Goal: Transaction & Acquisition: Purchase product/service

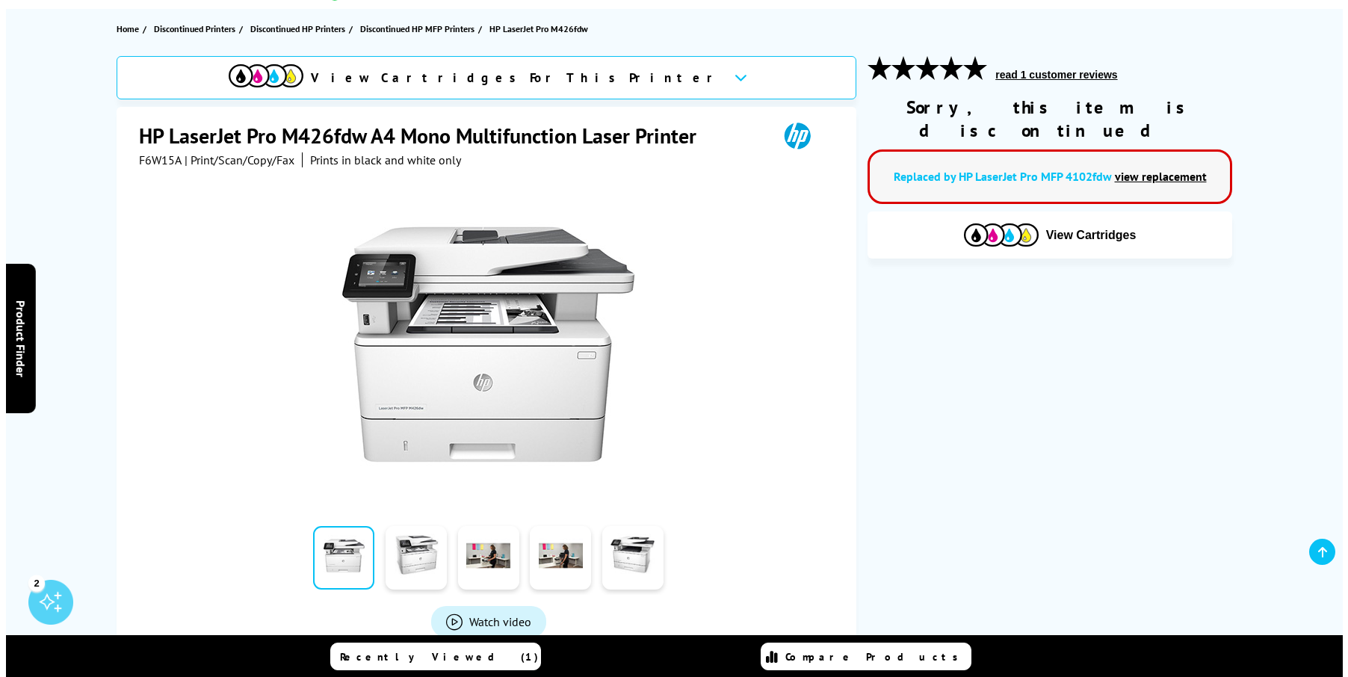
scroll to position [149, 0]
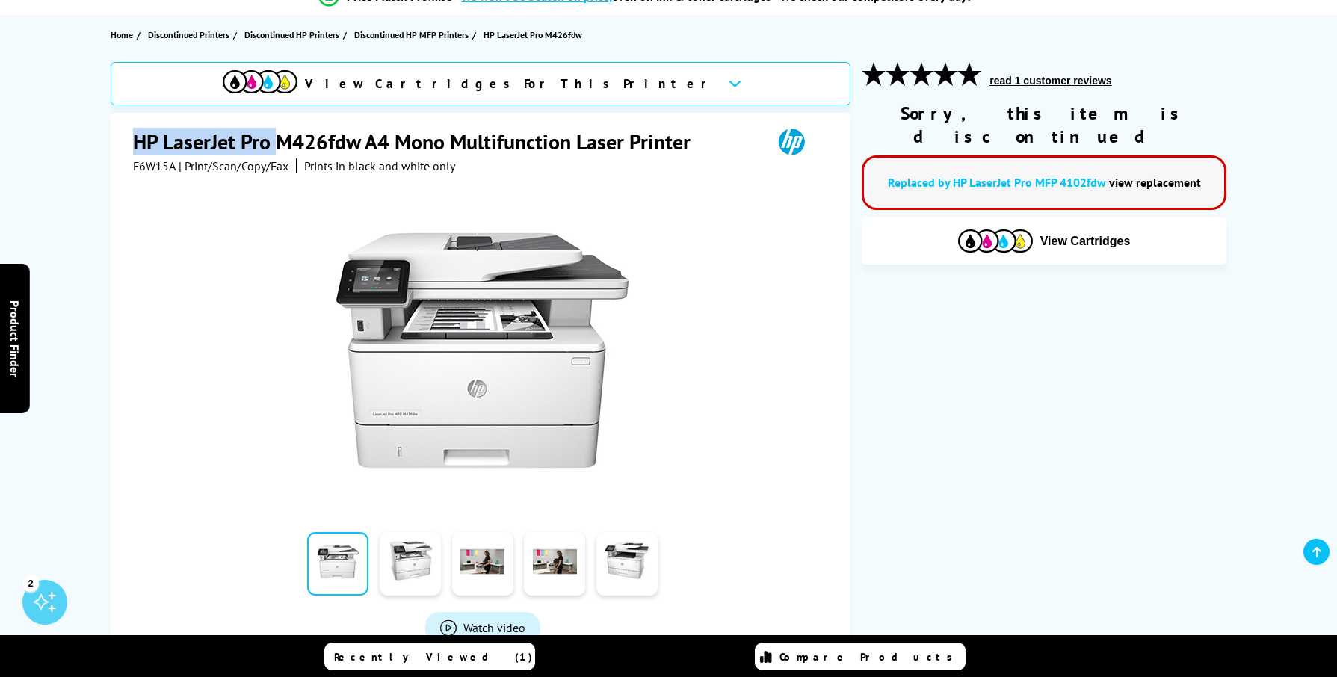
drag, startPoint x: 138, startPoint y: 137, endPoint x: 279, endPoint y: 138, distance: 141.2
click at [279, 138] on h1 "HP LaserJet Pro M426fdw A4 Mono Multifunction Laser Printer" at bounding box center [419, 142] width 572 height 28
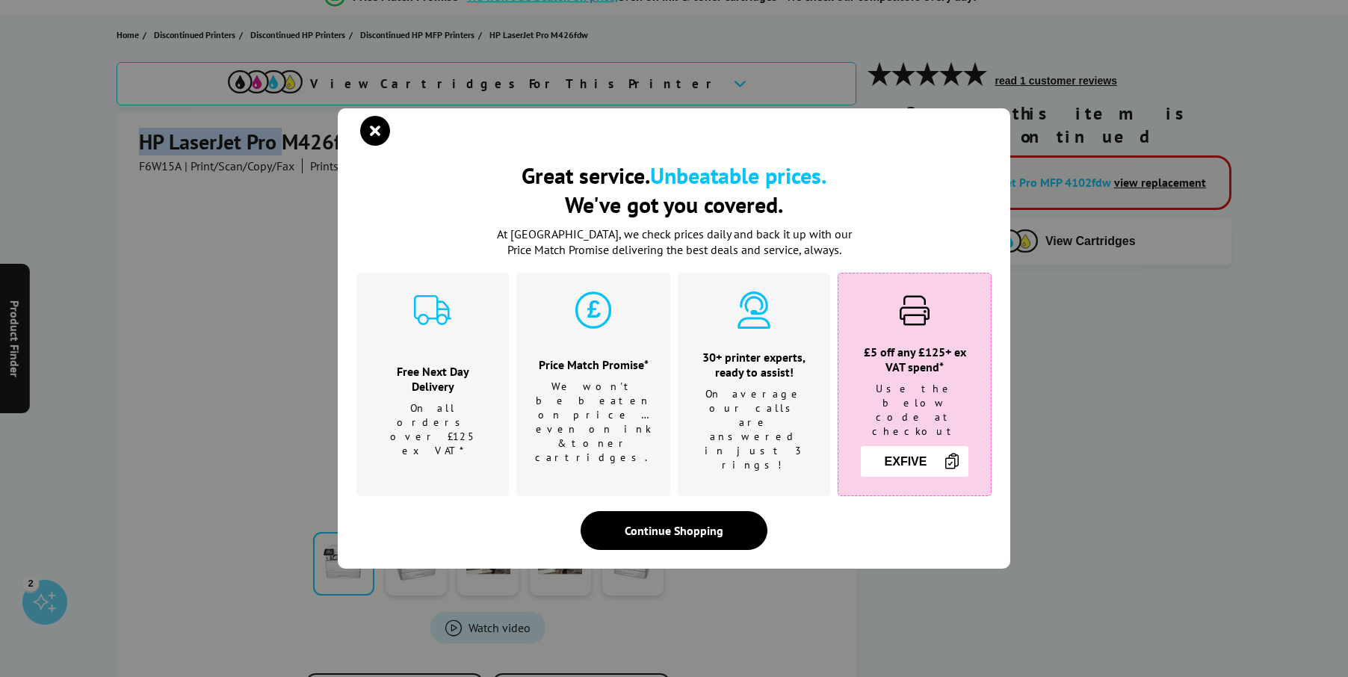
copy h1 "HP LaserJet Pro"
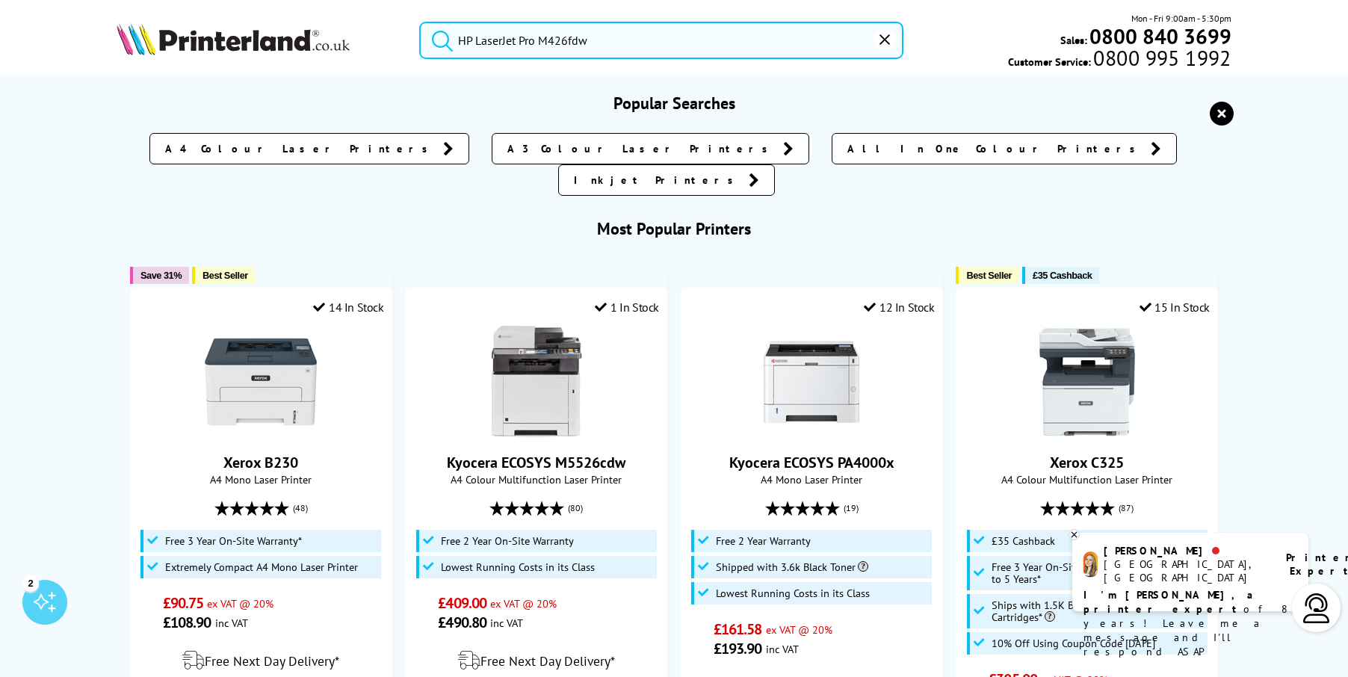
drag, startPoint x: 516, startPoint y: 44, endPoint x: 616, endPoint y: 42, distance: 100.1
click at [616, 41] on input "HP LaserJet Pro M426fdw" at bounding box center [661, 40] width 484 height 37
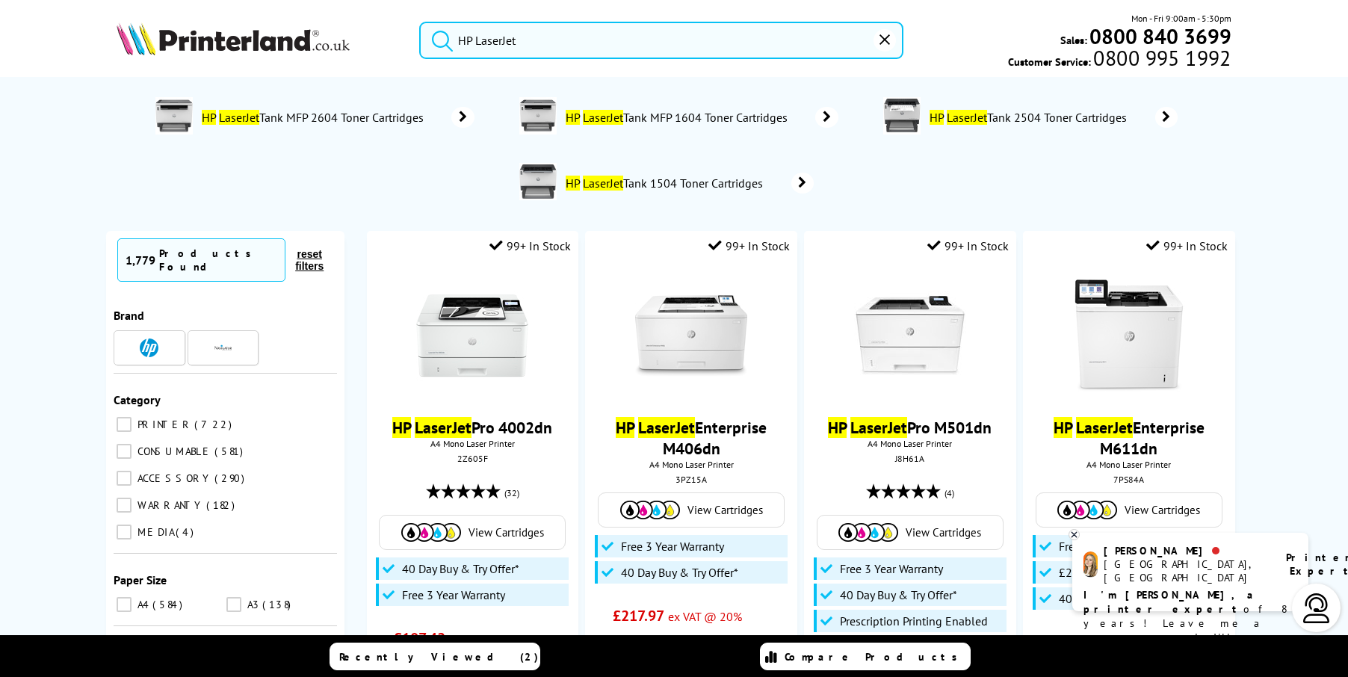
type input "HP LaserJet"
click at [420, 22] on button "submit" at bounding box center [438, 38] width 37 height 33
click at [134, 418] on span "PRINTER" at bounding box center [163, 424] width 59 height 13
click at [130, 417] on input "PRINTER 722" at bounding box center [124, 424] width 15 height 15
checkbox input "true"
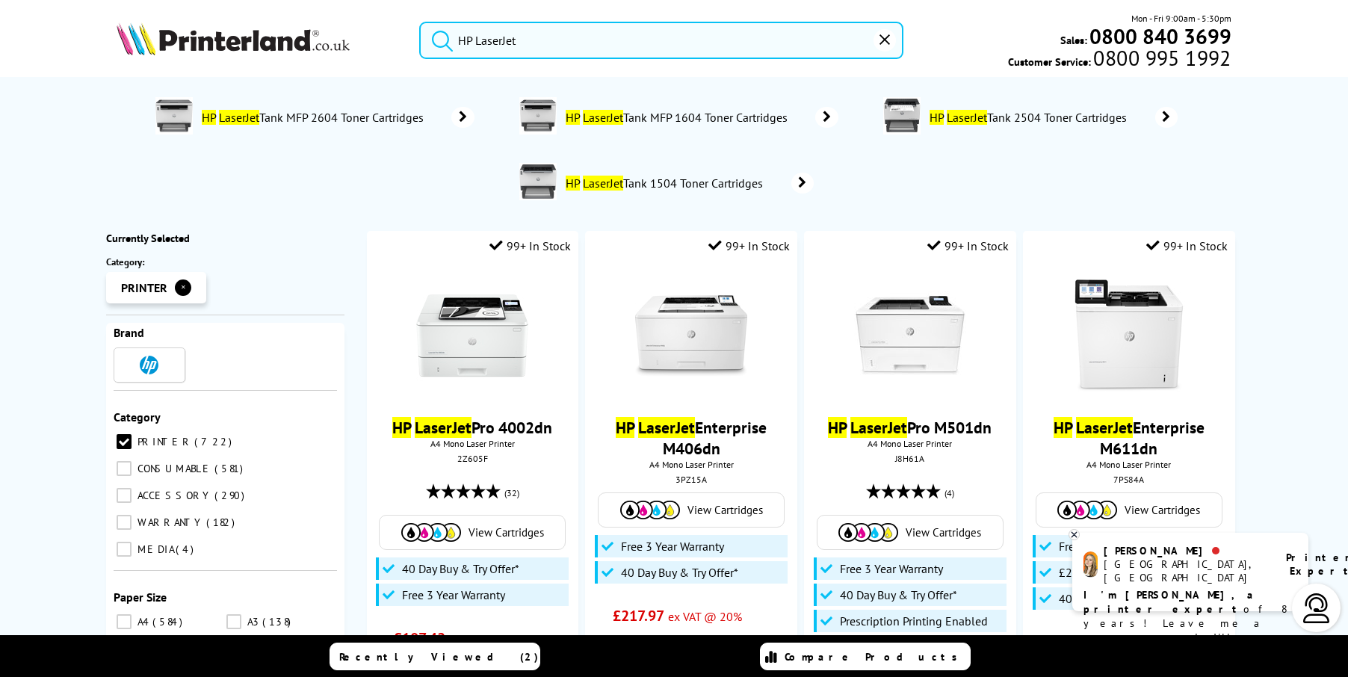
scroll to position [224, 0]
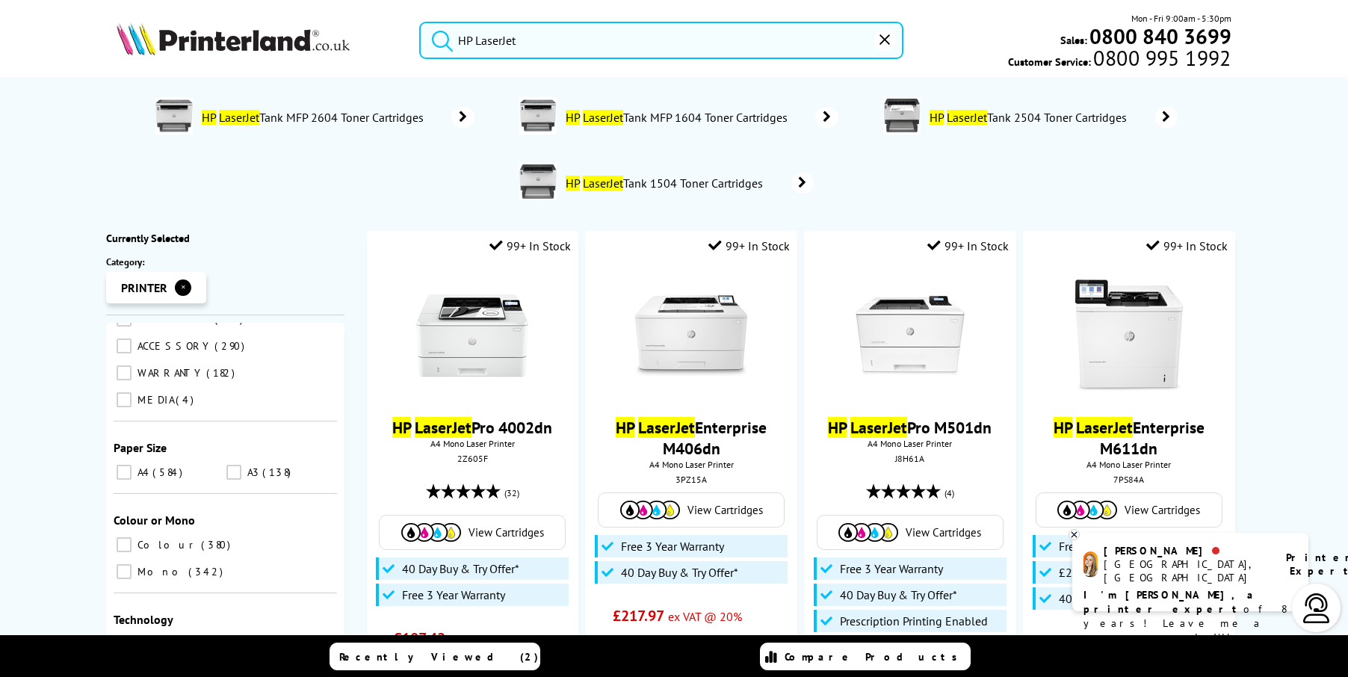
click at [121, 465] on input "A4 584" at bounding box center [124, 472] width 15 height 15
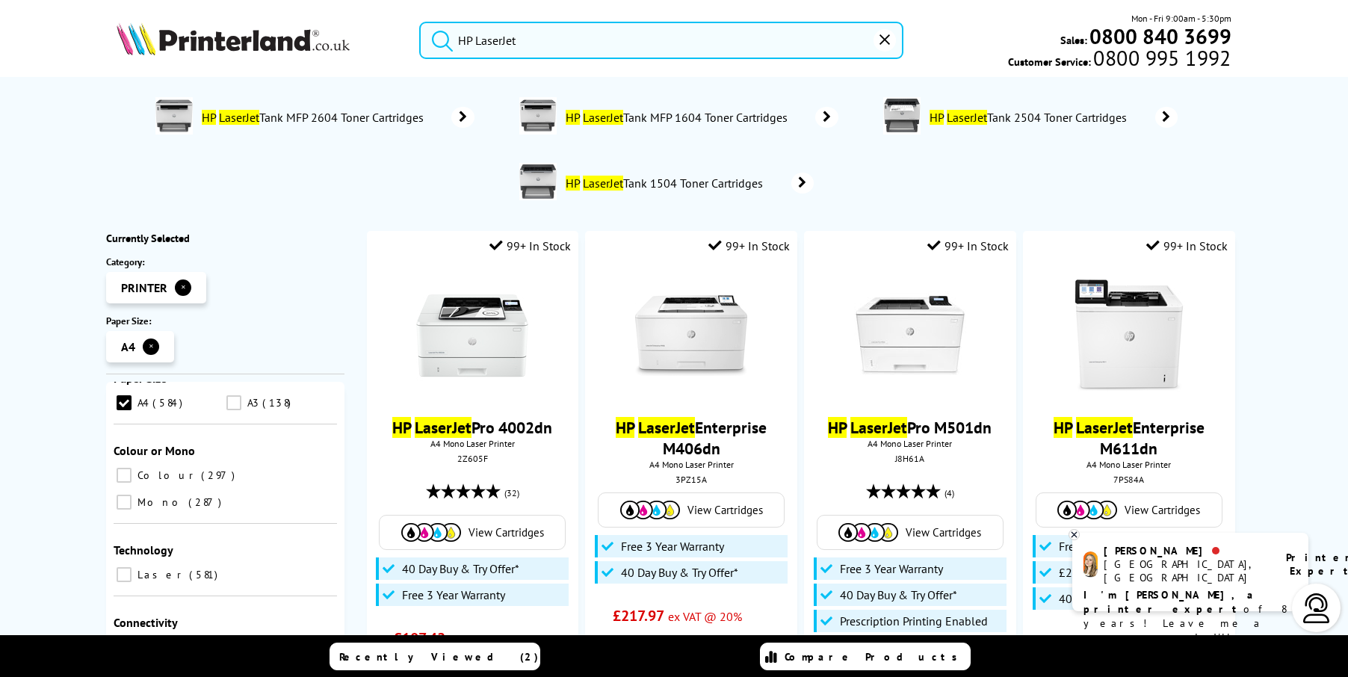
scroll to position [211, 0]
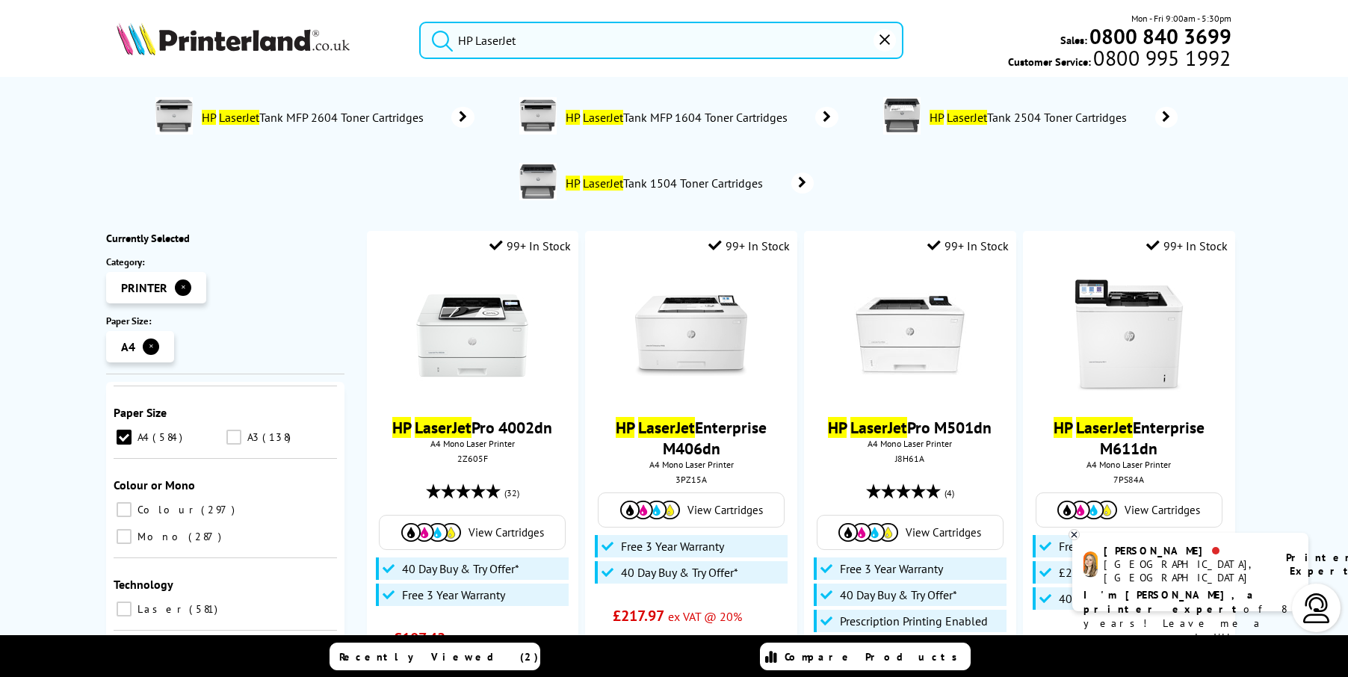
click at [117, 502] on input "Colour 297" at bounding box center [124, 509] width 15 height 15
checkbox input "true"
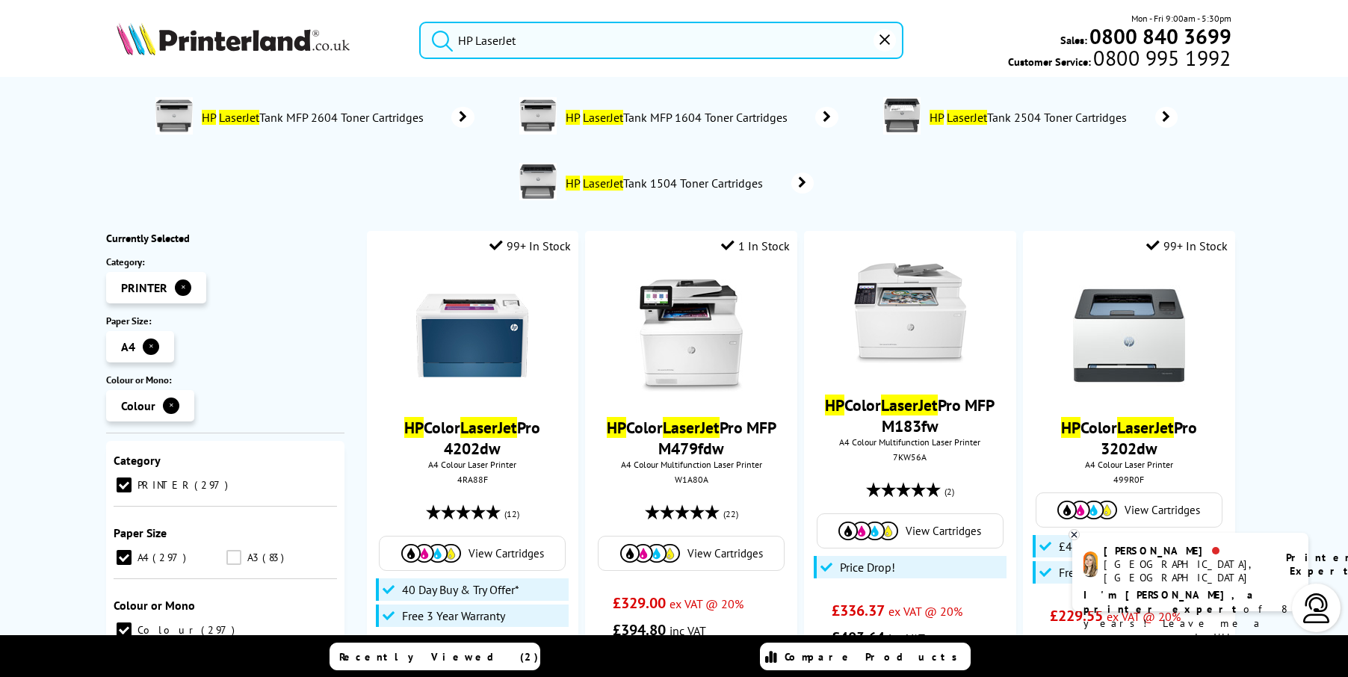
scroll to position [224, 0]
click at [132, 575] on input "Mono 287" at bounding box center [124, 582] width 15 height 15
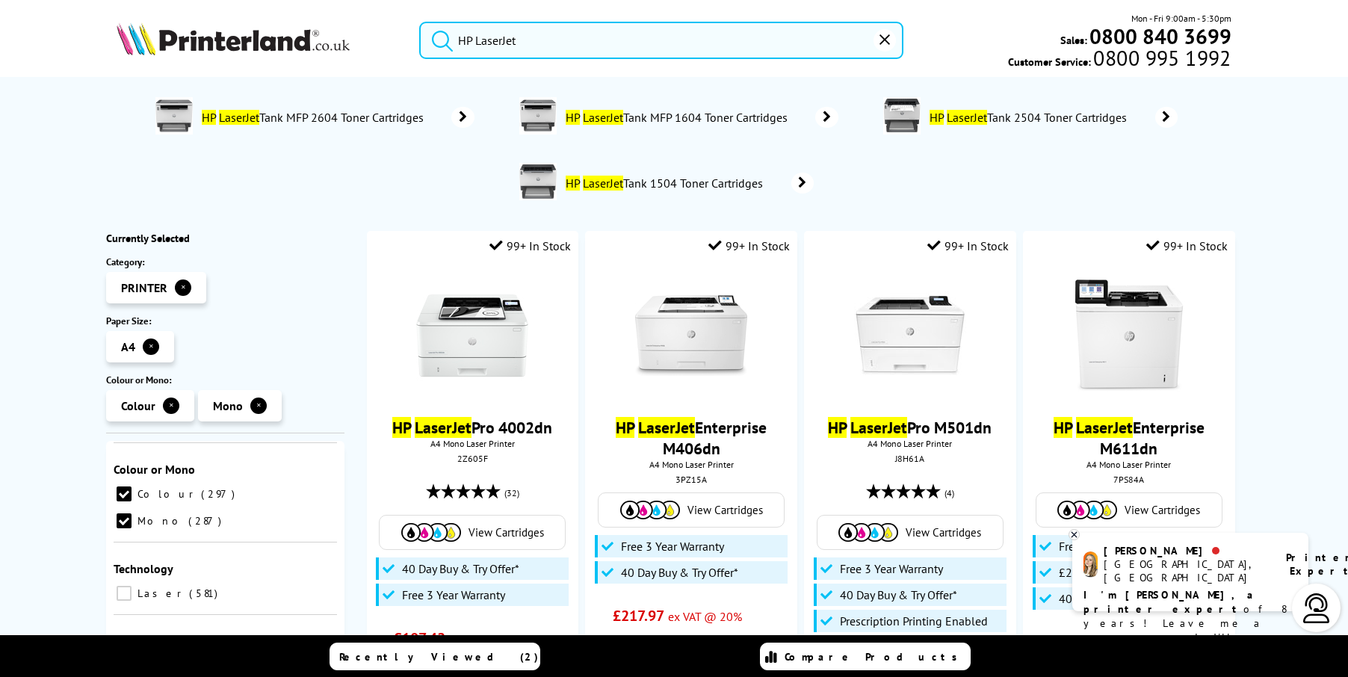
scroll to position [75, 0]
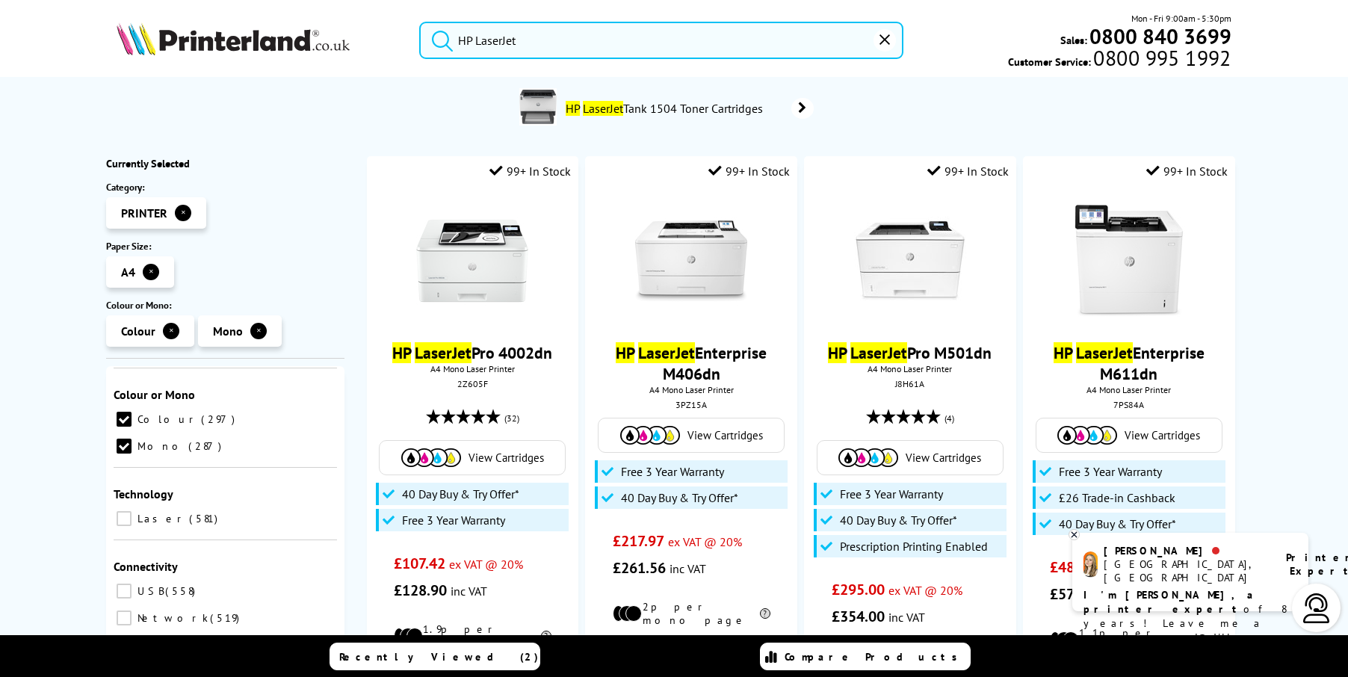
click at [124, 511] on input "Laser 581" at bounding box center [124, 518] width 15 height 15
checkbox input "true"
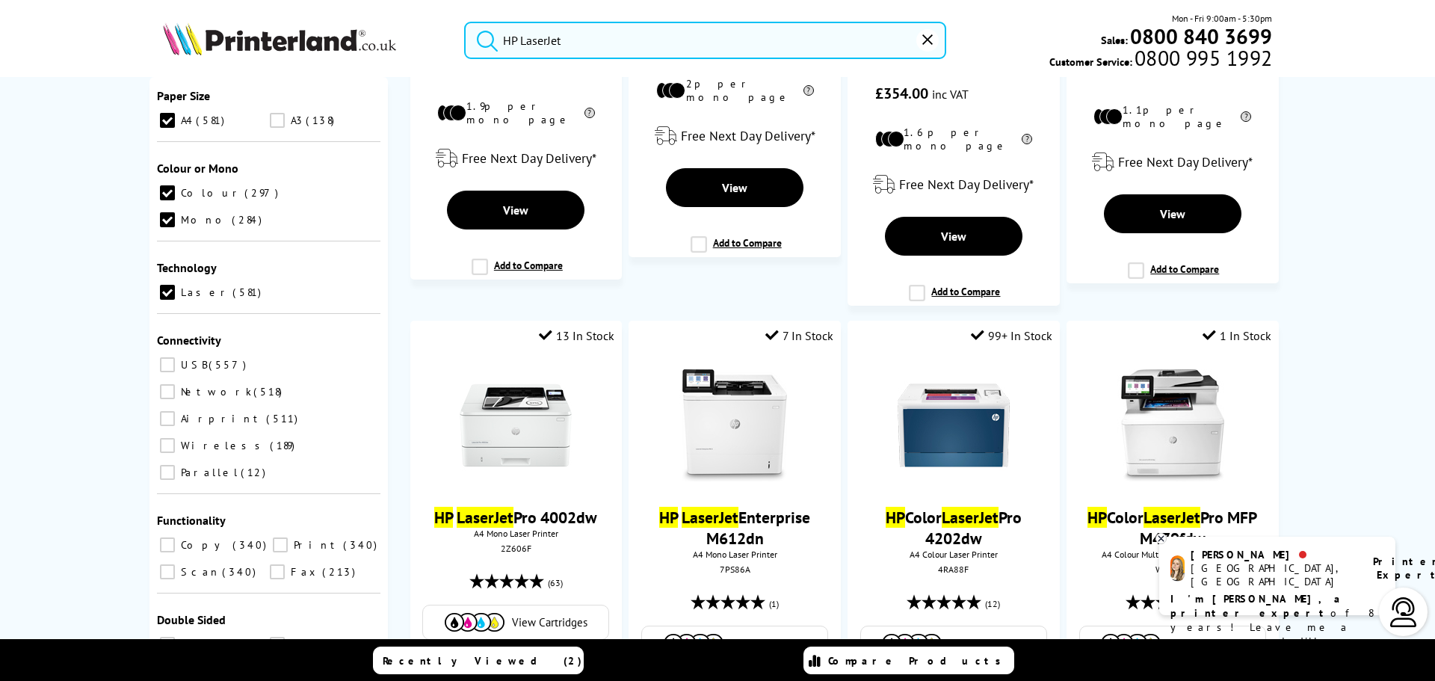
scroll to position [224, 0]
click at [162, 356] on input "USB 557" at bounding box center [167, 363] width 15 height 15
checkbox input "true"
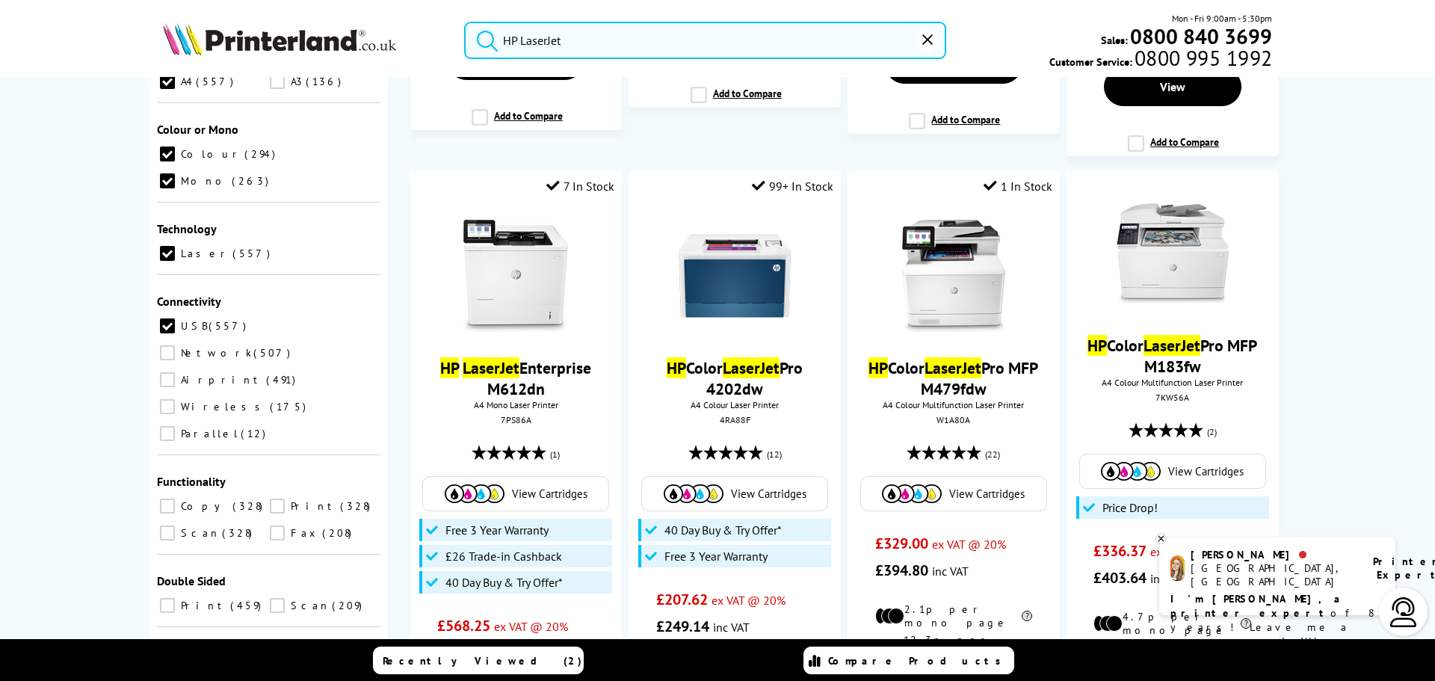
scroll to position [282, 0]
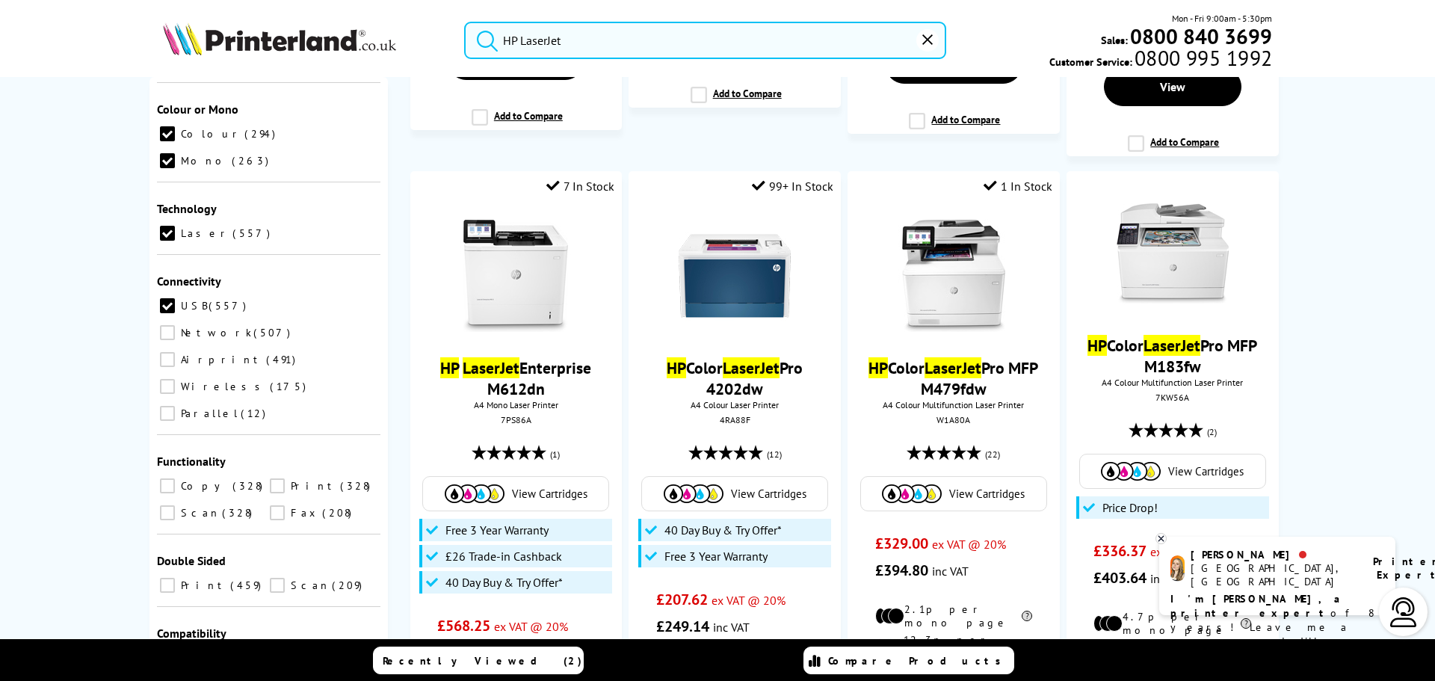
click at [161, 352] on input "Airprint 491" at bounding box center [167, 359] width 15 height 15
checkbox input "true"
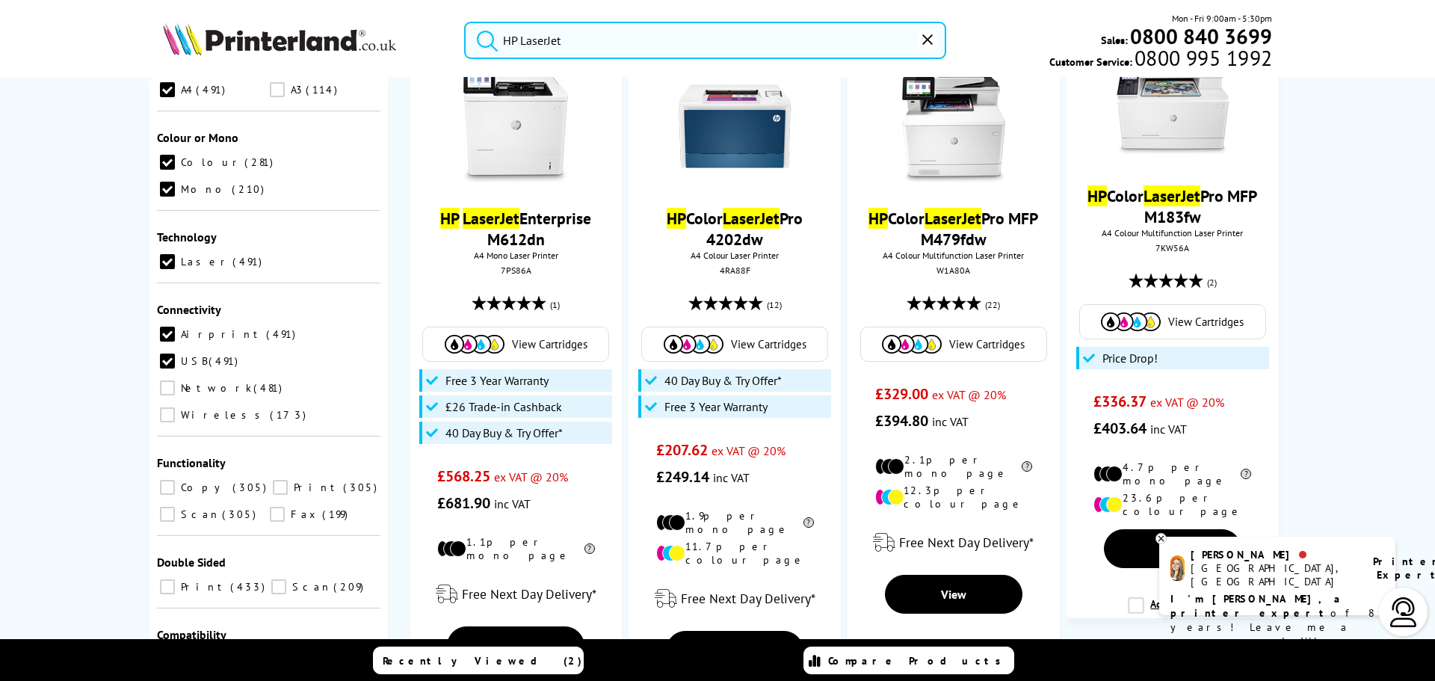
scroll to position [255, 0]
click at [271, 403] on label "Wireless 173" at bounding box center [233, 412] width 152 height 19
click at [175, 406] on input "Wireless 173" at bounding box center [167, 413] width 15 height 15
checkbox input "true"
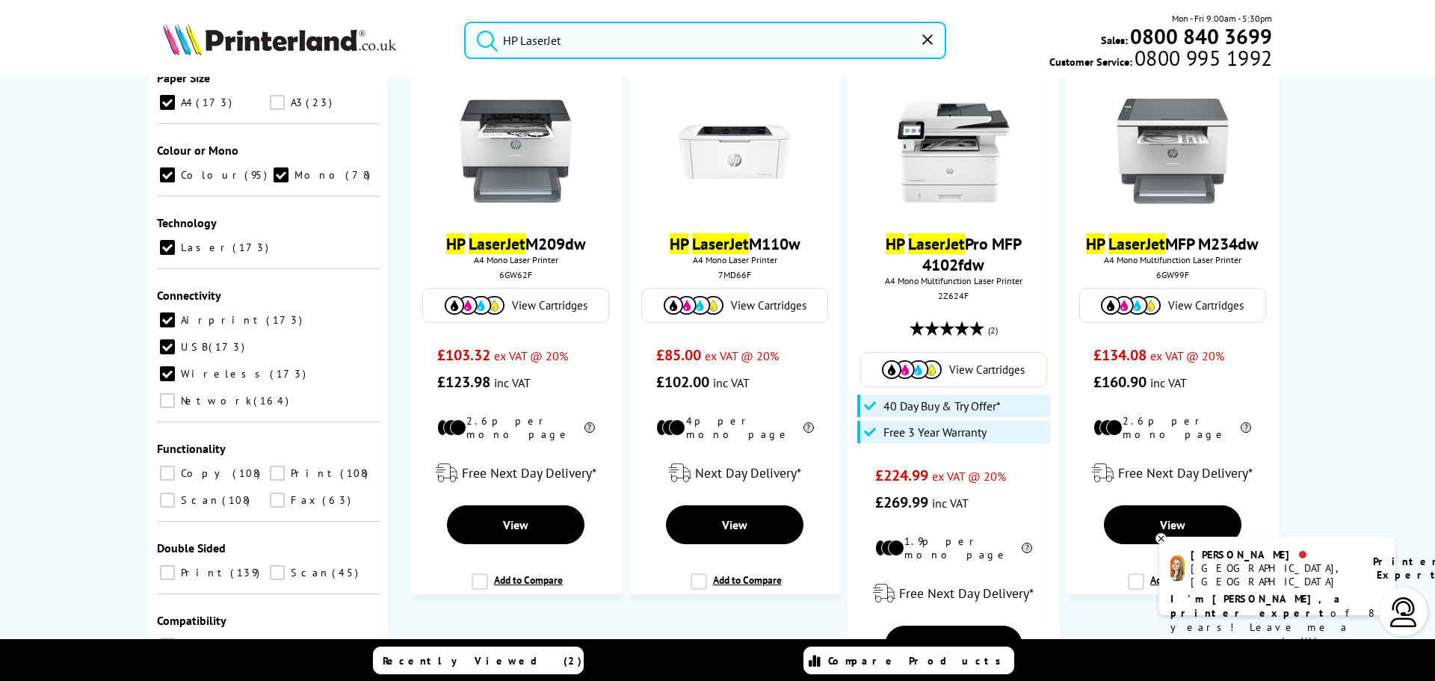
scroll to position [255, 0]
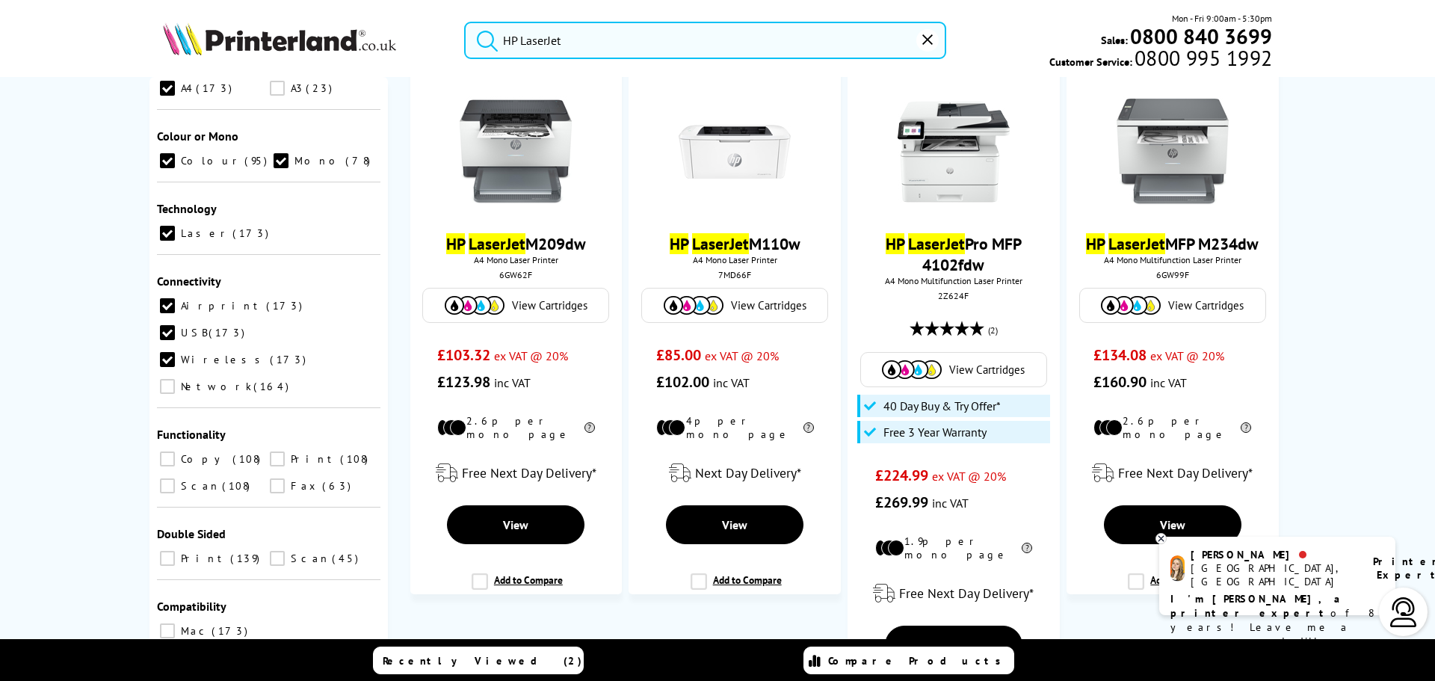
click at [165, 478] on input "Scan 108" at bounding box center [167, 485] width 15 height 15
checkbox input "true"
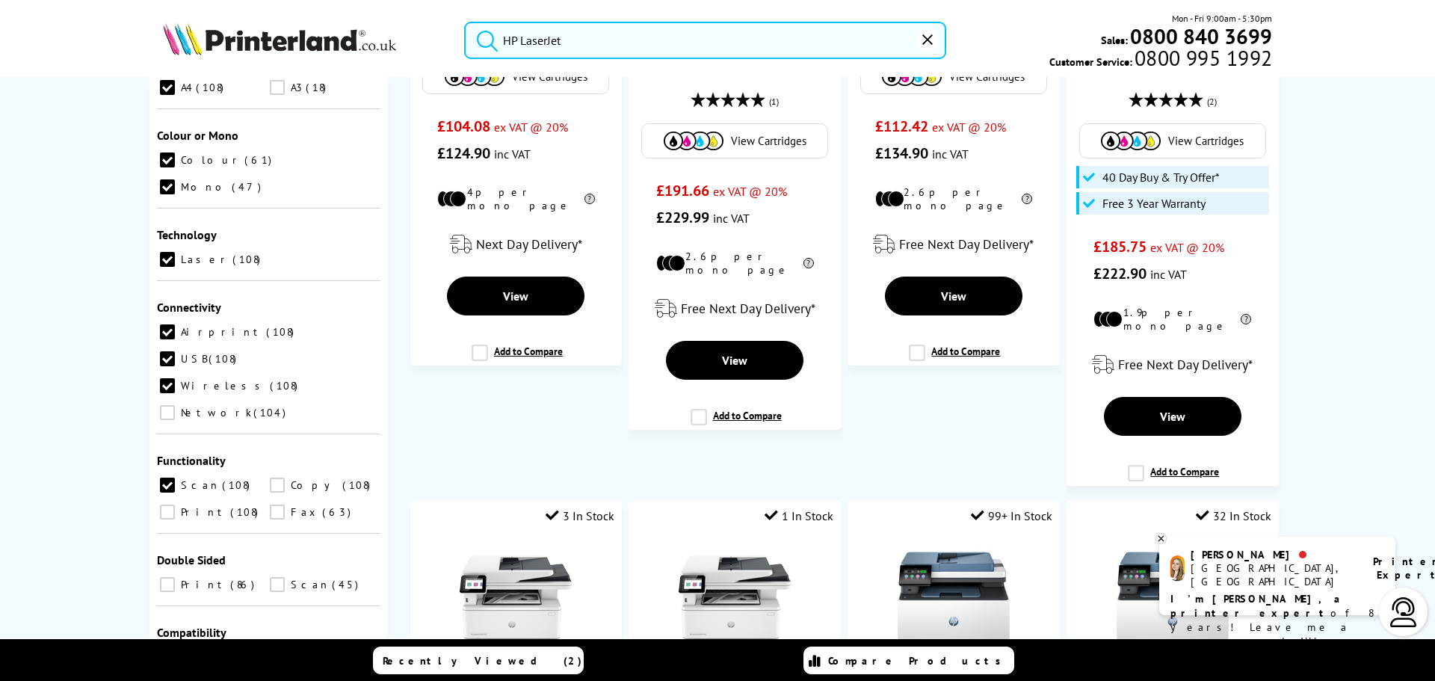
scroll to position [1121, 0]
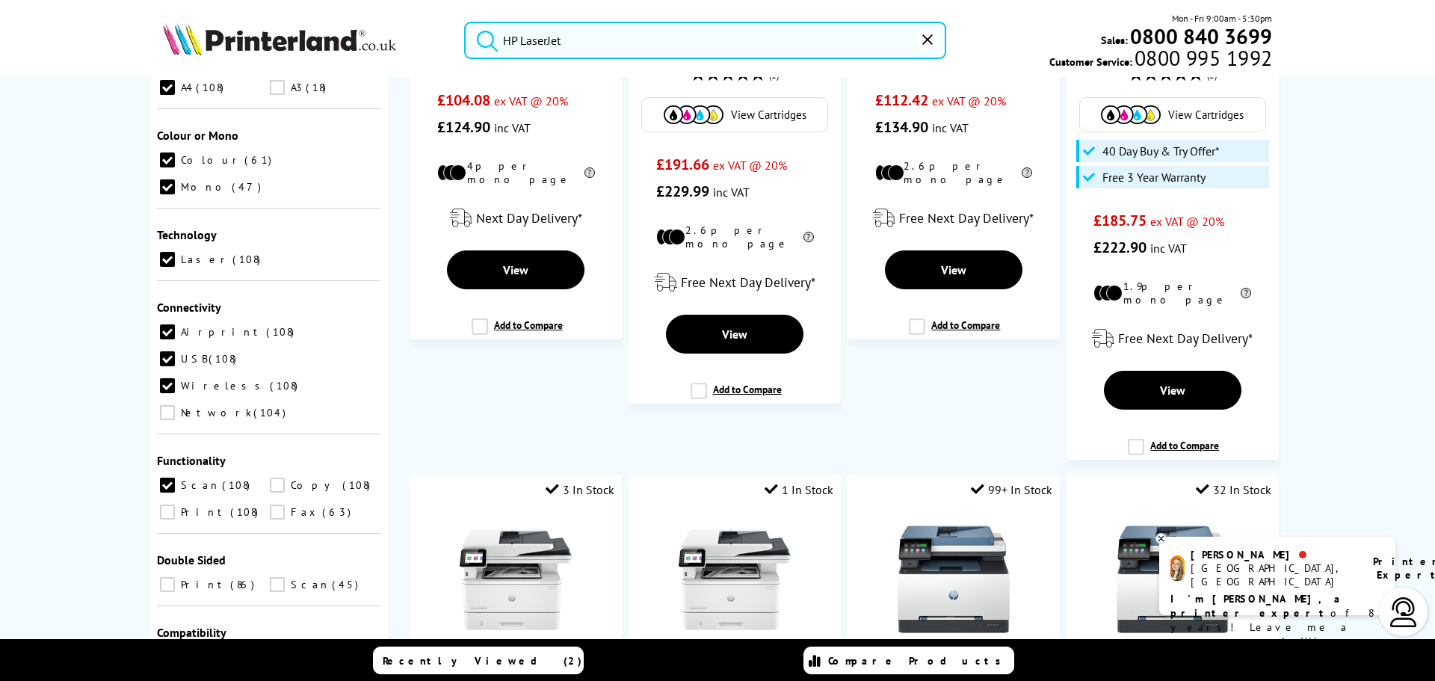
click at [273, 578] on input "Scan 45" at bounding box center [277, 585] width 15 height 15
checkbox input "true"
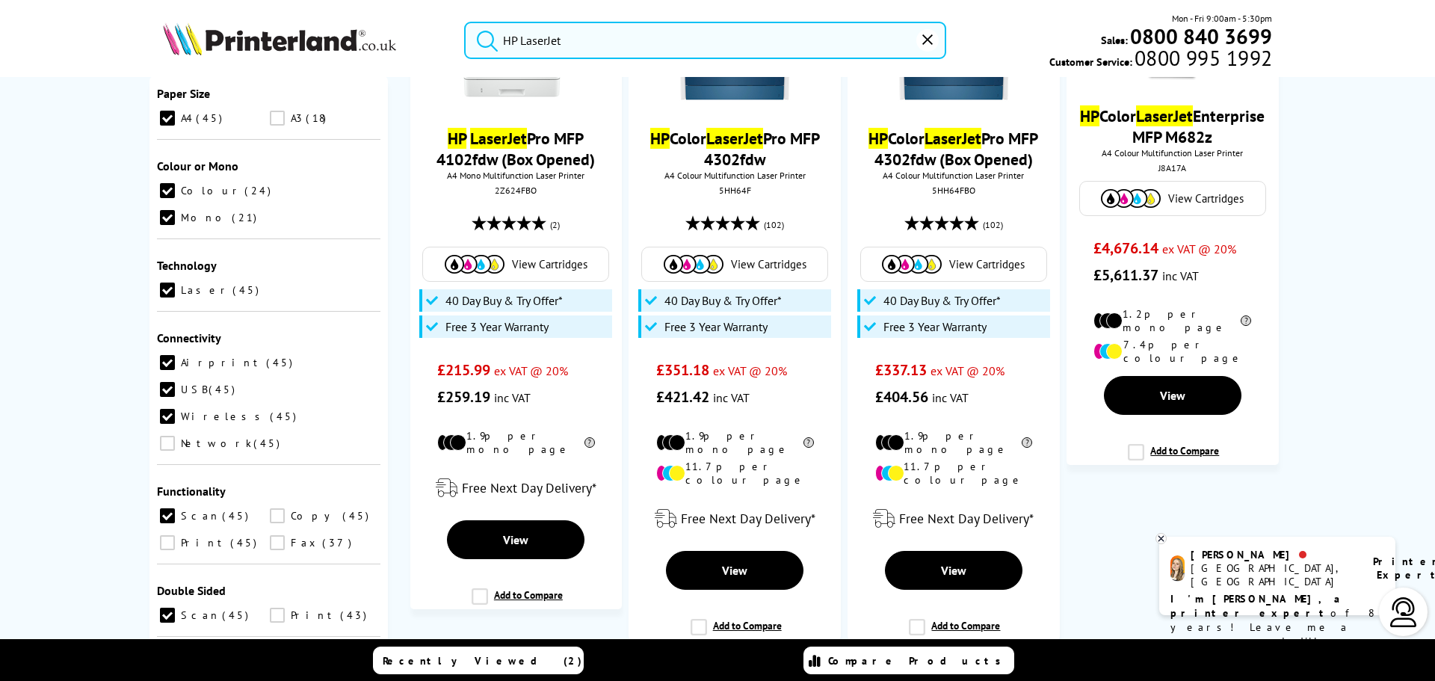
scroll to position [255, 0]
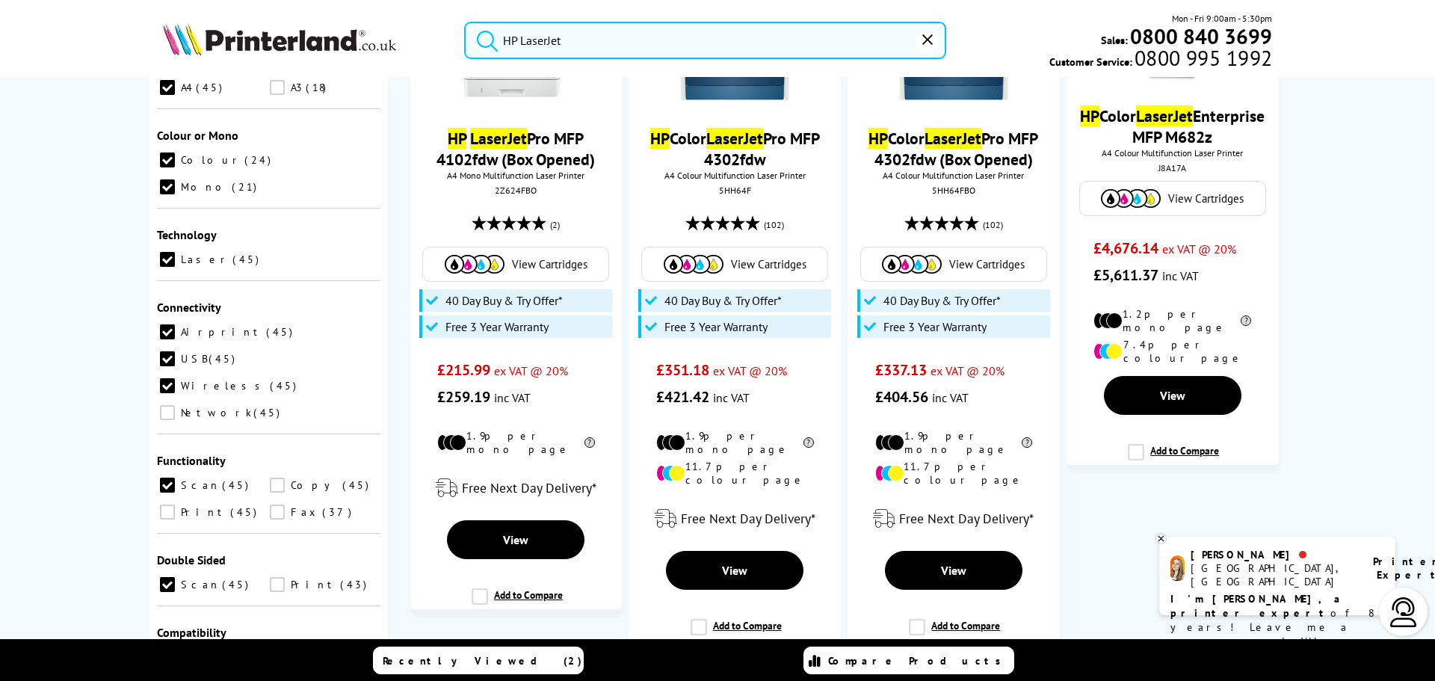
click at [175, 676] on input "Windows 45" at bounding box center [167, 684] width 15 height 15
checkbox input "true"
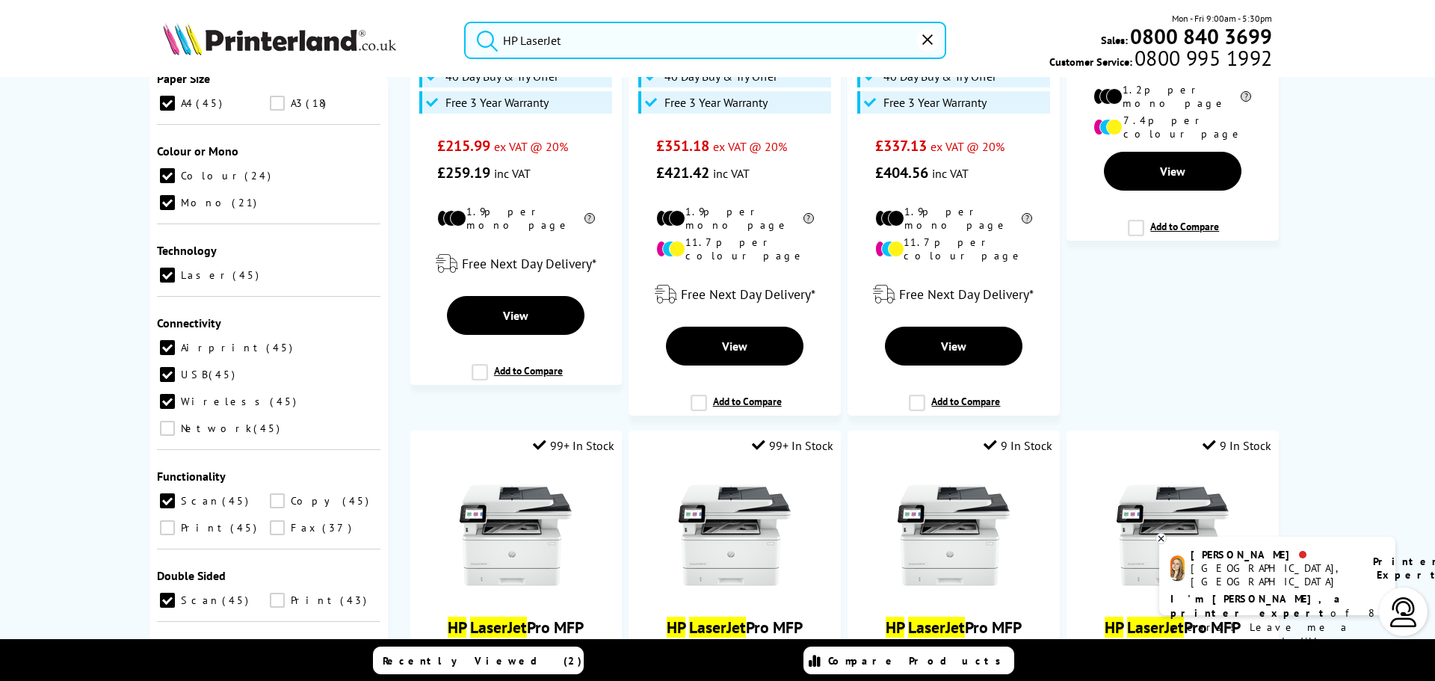
scroll to position [255, 0]
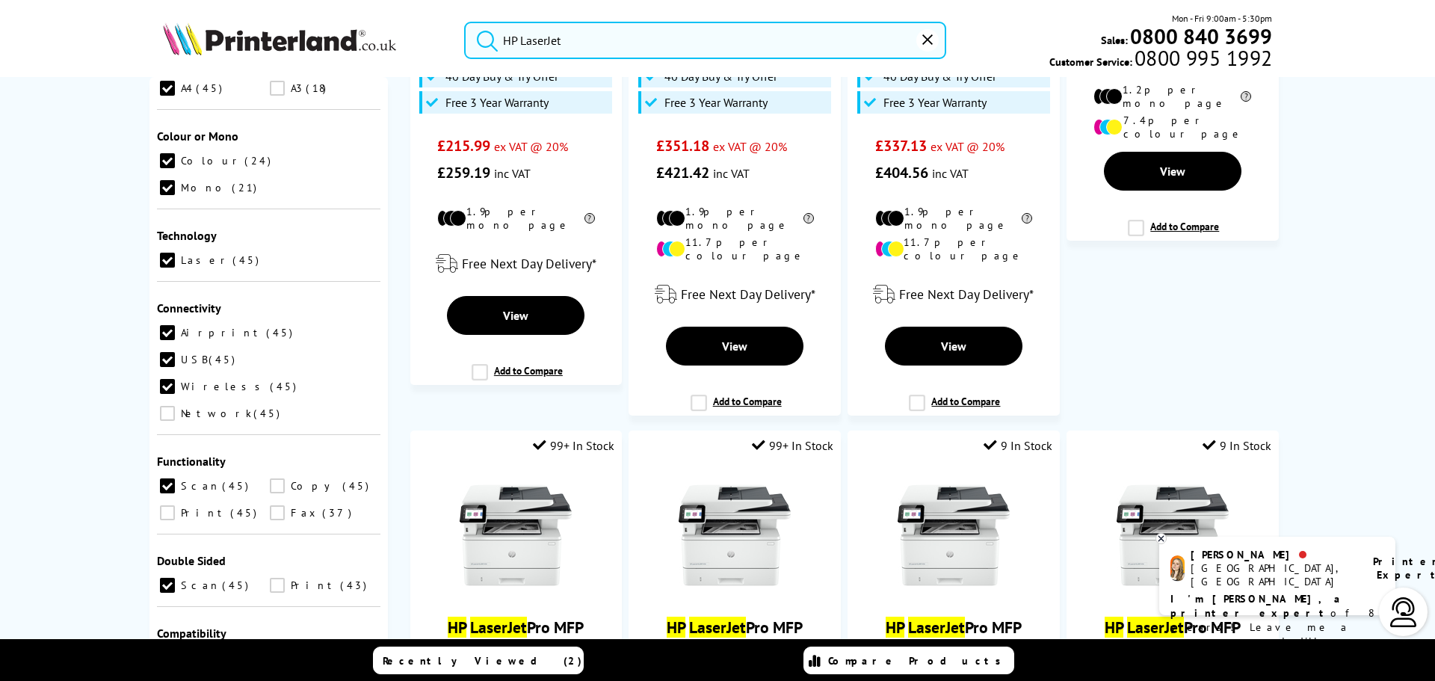
click at [1169, 349] on ol "1 In Stock HP Color LaserJet Pro MFP M479fdw A4 Colour Multifunction Laser Prin…" at bounding box center [844, 633] width 882 height 3197
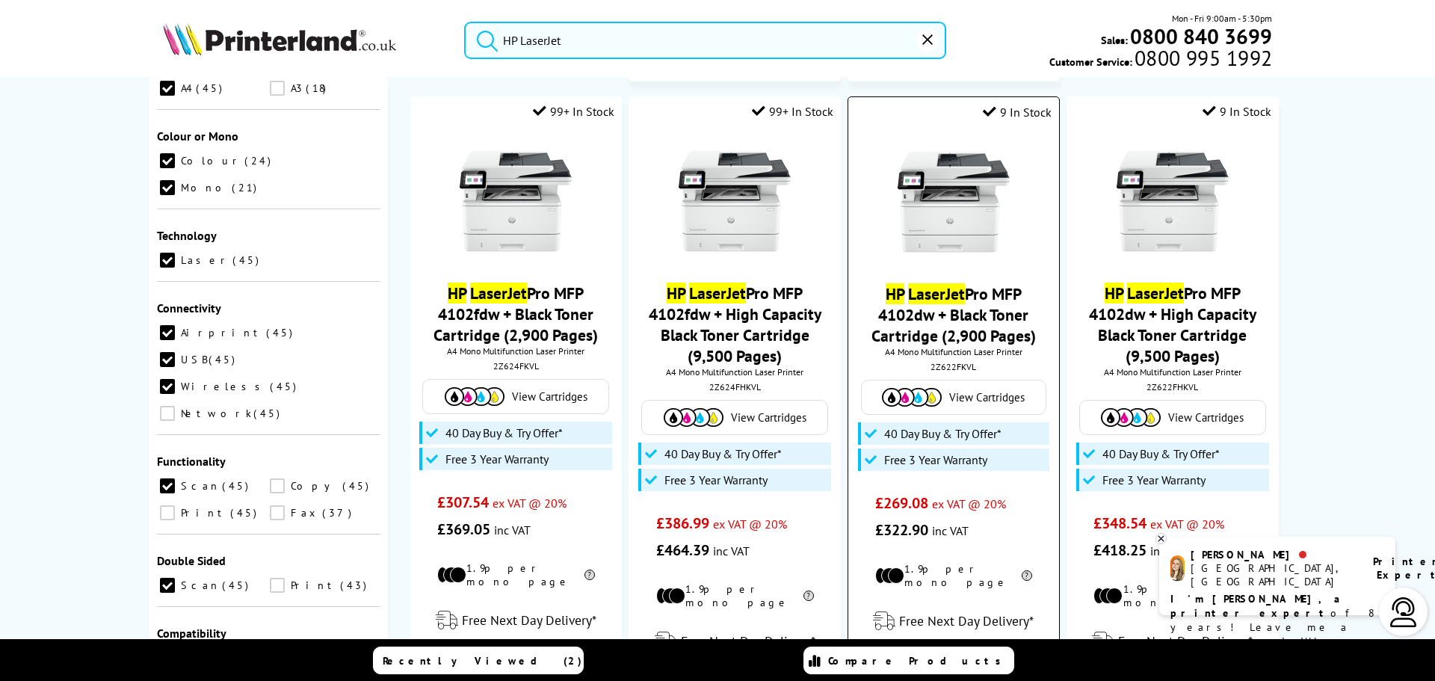
scroll to position [1497, 0]
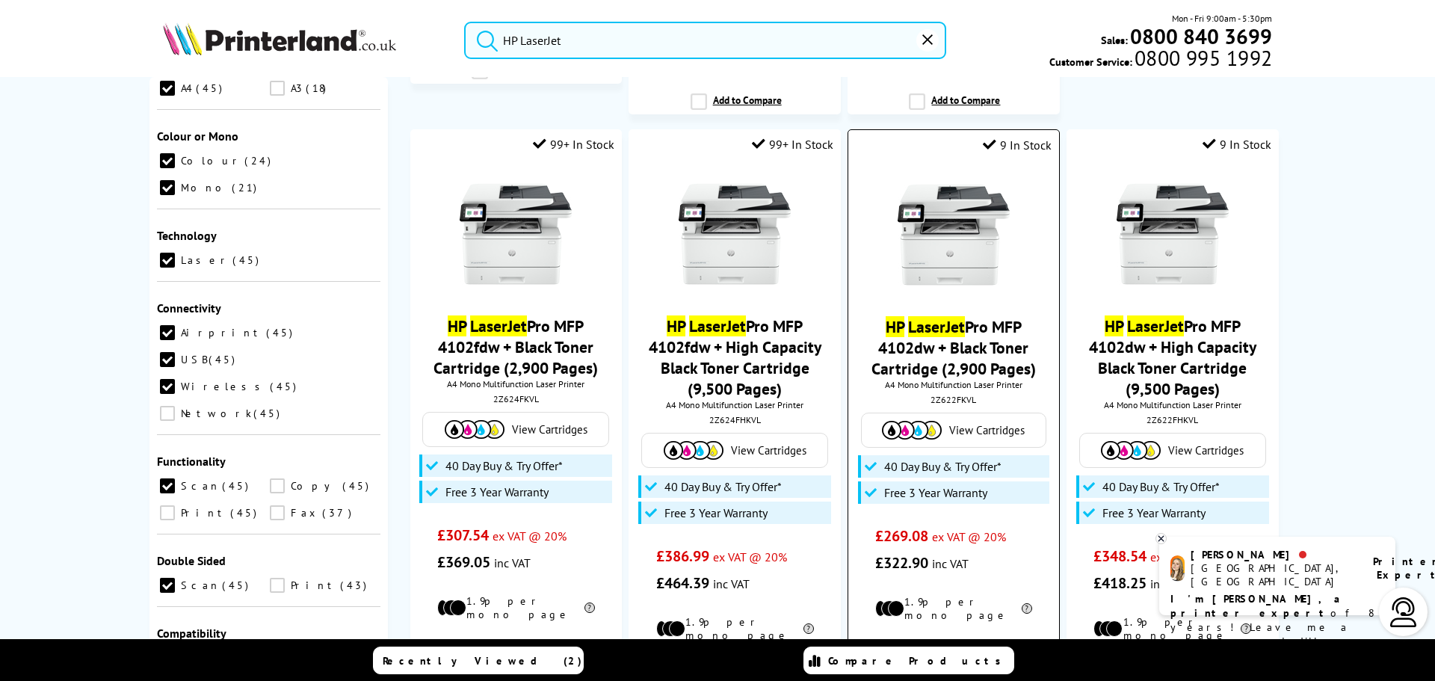
click at [965, 423] on span "View Cartridges" at bounding box center [986, 430] width 75 height 14
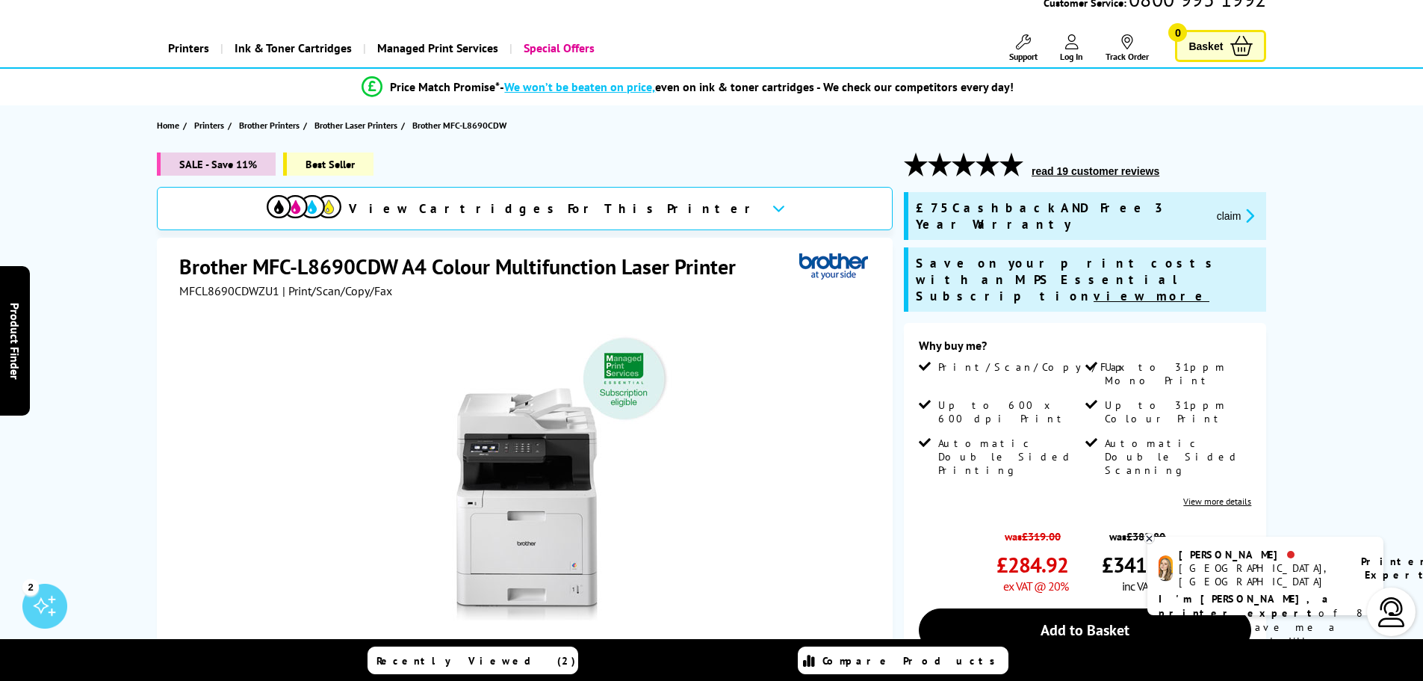
scroll to position [75, 0]
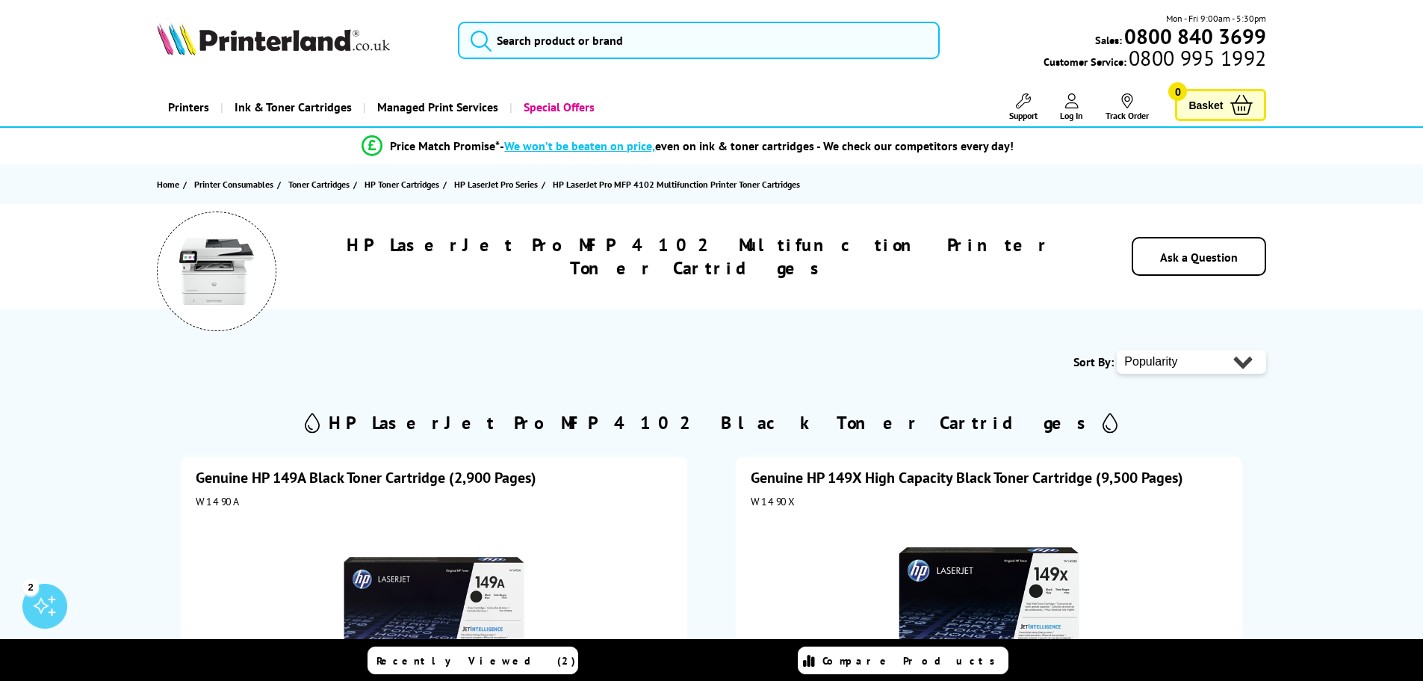
click at [1048, 233] on div "HP LaserJet Pro MFP 4102 Multifunction Printer Toner Cartridges Ask a Question" at bounding box center [711, 256] width 1195 height 105
click at [858, 267] on h1 "HP LaserJet Pro MFP 4102 Multifunction Printer Toner Cartridges" at bounding box center [698, 256] width 755 height 46
drag, startPoint x: 457, startPoint y: 251, endPoint x: 612, endPoint y: 241, distance: 155.0
click at [612, 241] on div "HP LaserJet Pro MFP 4102 Multifunction Printer Toner Cartridges Ask a Question" at bounding box center [711, 256] width 1195 height 105
click at [576, 244] on h1 "HP LaserJet Pro MFP 4102 Multifunction Printer Toner Cartridges" at bounding box center [698, 256] width 755 height 46
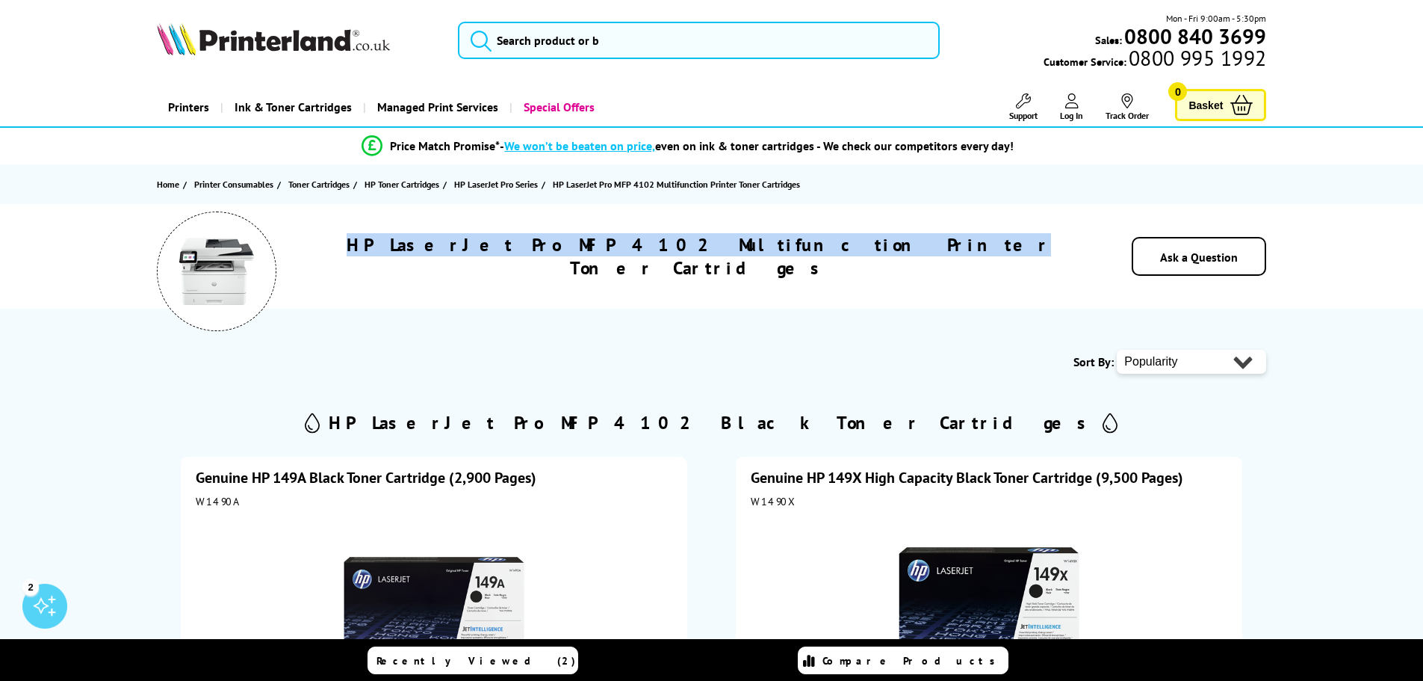
drag, startPoint x: 453, startPoint y: 254, endPoint x: 814, endPoint y: 262, distance: 361.7
click at [814, 262] on h1 "HP LaserJet Pro MFP 4102 Multifunction Printer Toner Cartridges" at bounding box center [698, 256] width 755 height 46
copy h1 "HP LaserJet Pro MFP 4102 Multifunction Printer"
click at [814, 262] on h1 "HP LaserJet Pro MFP 4102 Multifunction Printer Toner Cartridges" at bounding box center [698, 256] width 755 height 46
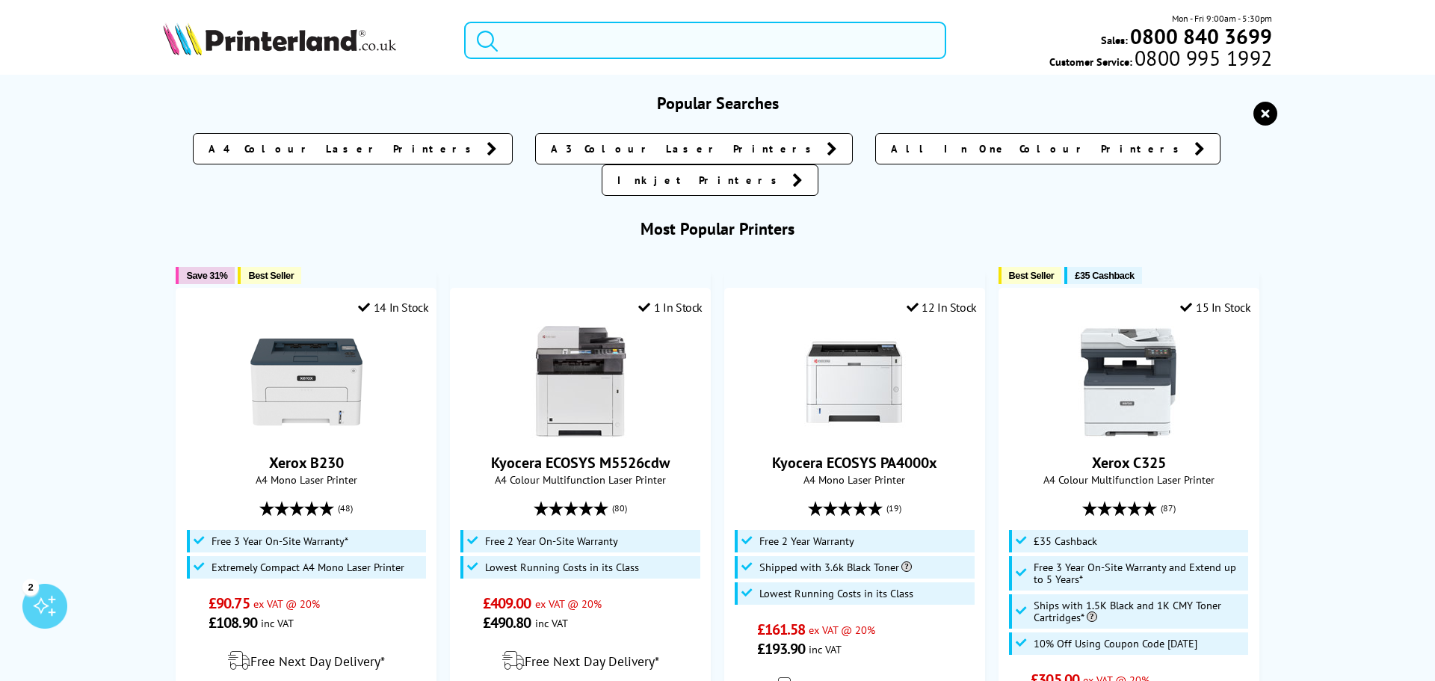
click at [604, 40] on input "search" at bounding box center [705, 40] width 482 height 37
paste input "HP LaserJet Pro MFP 4102 Multifunction Printer"
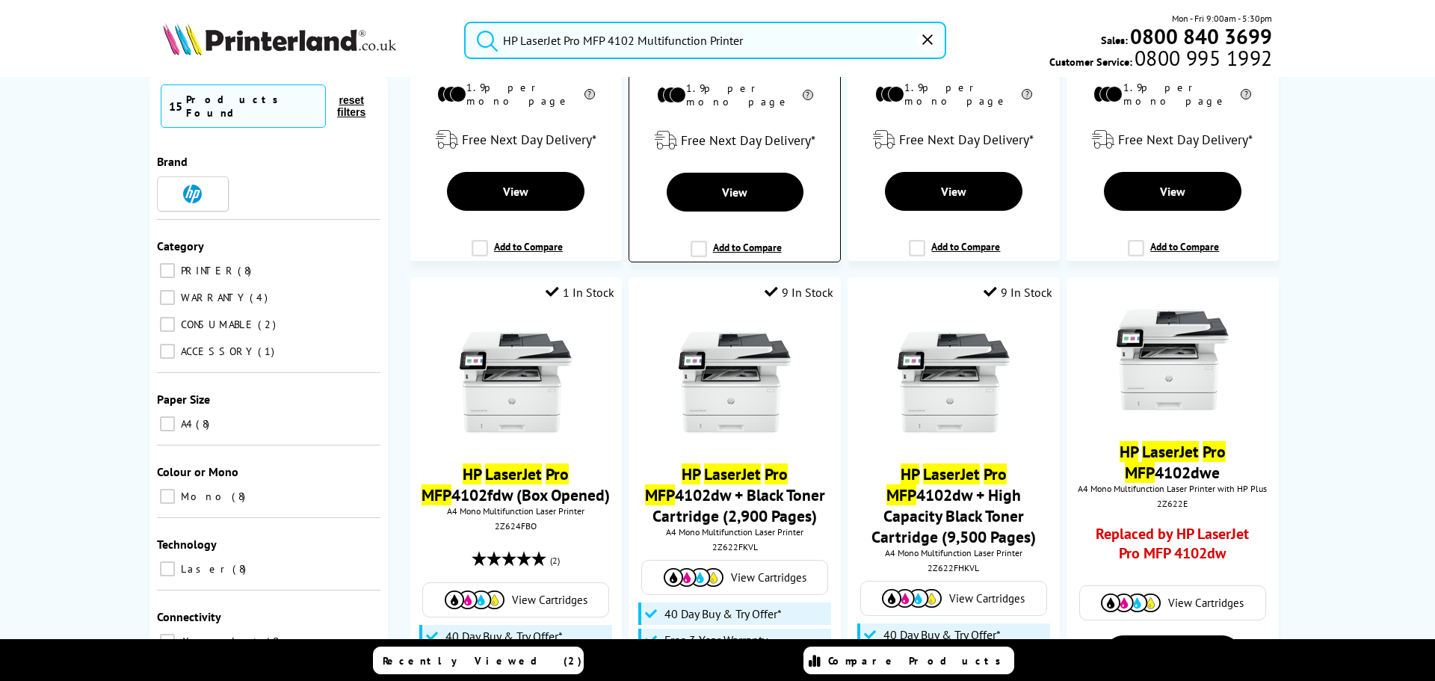
scroll to position [672, 0]
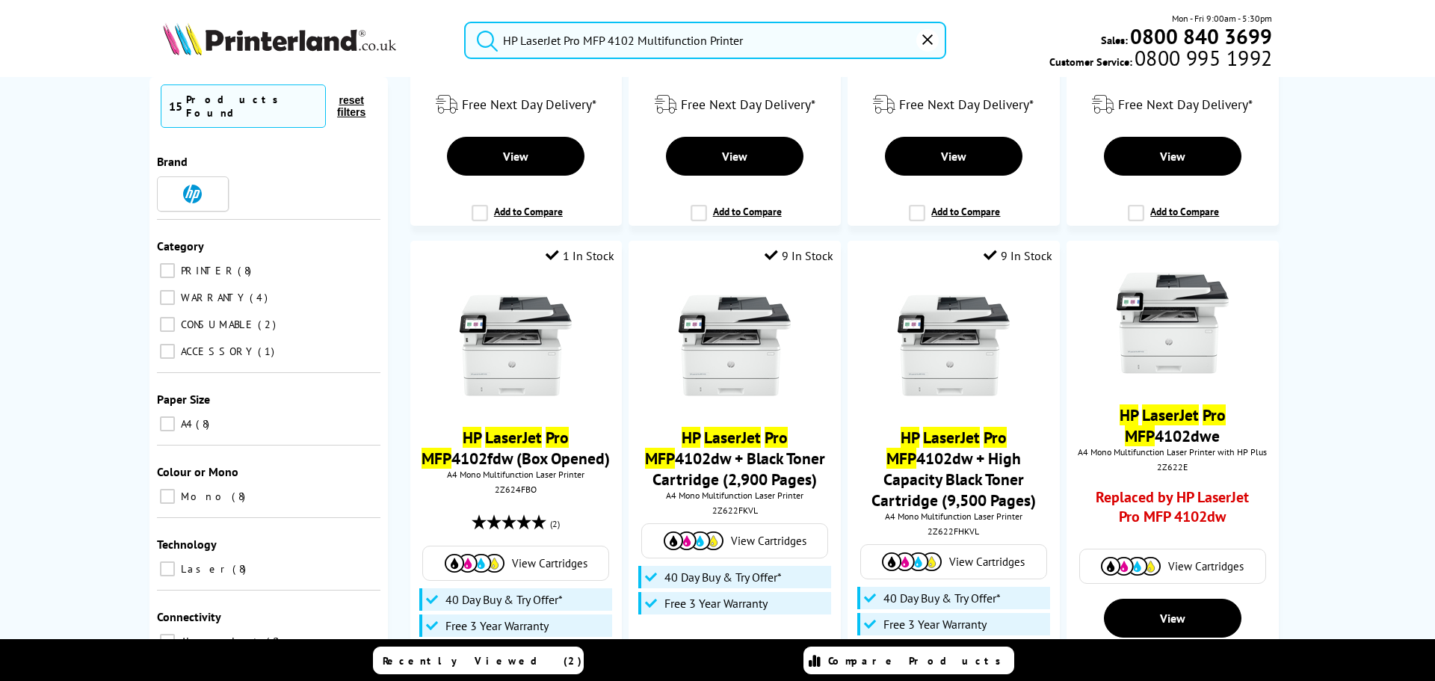
type input "HP LaserJet Pro MFP 4102 Multifunction Printer"
click at [160, 489] on input "Mono 8" at bounding box center [167, 496] width 15 height 15
checkbox input "true"
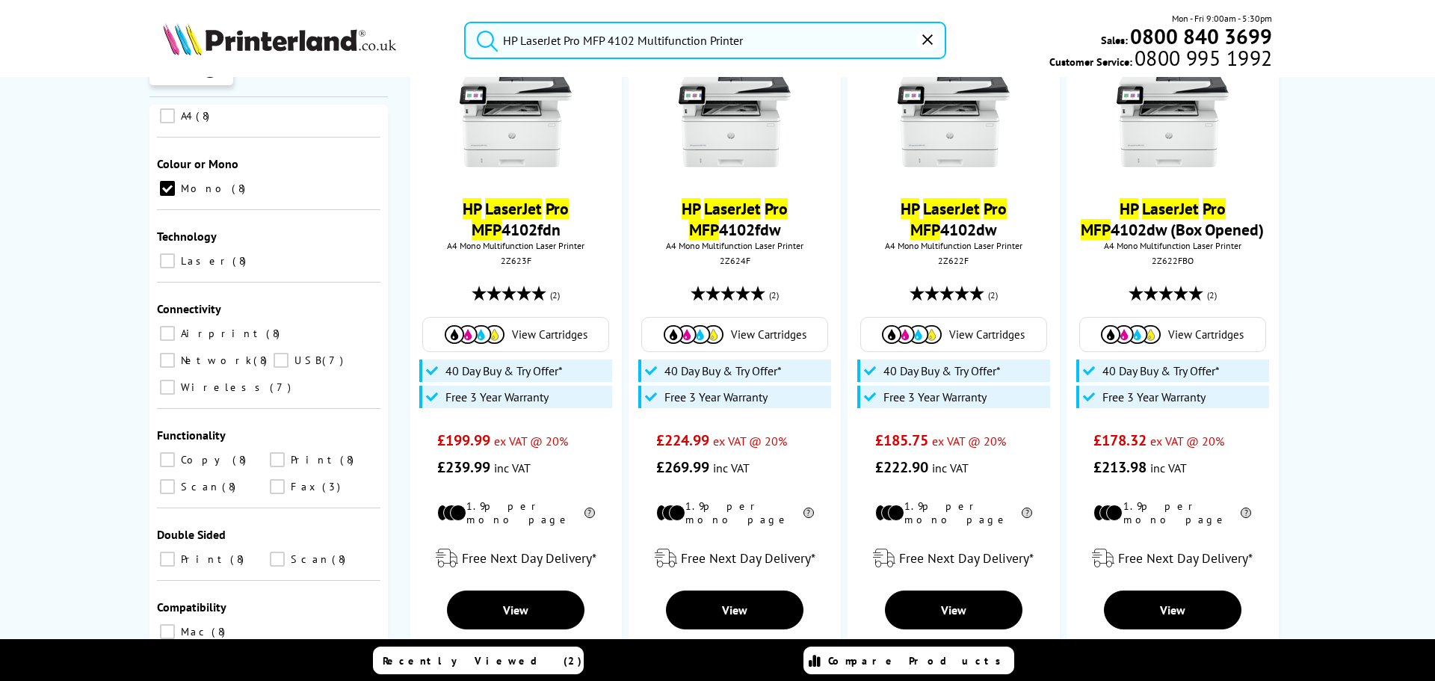
scroll to position [294, 0]
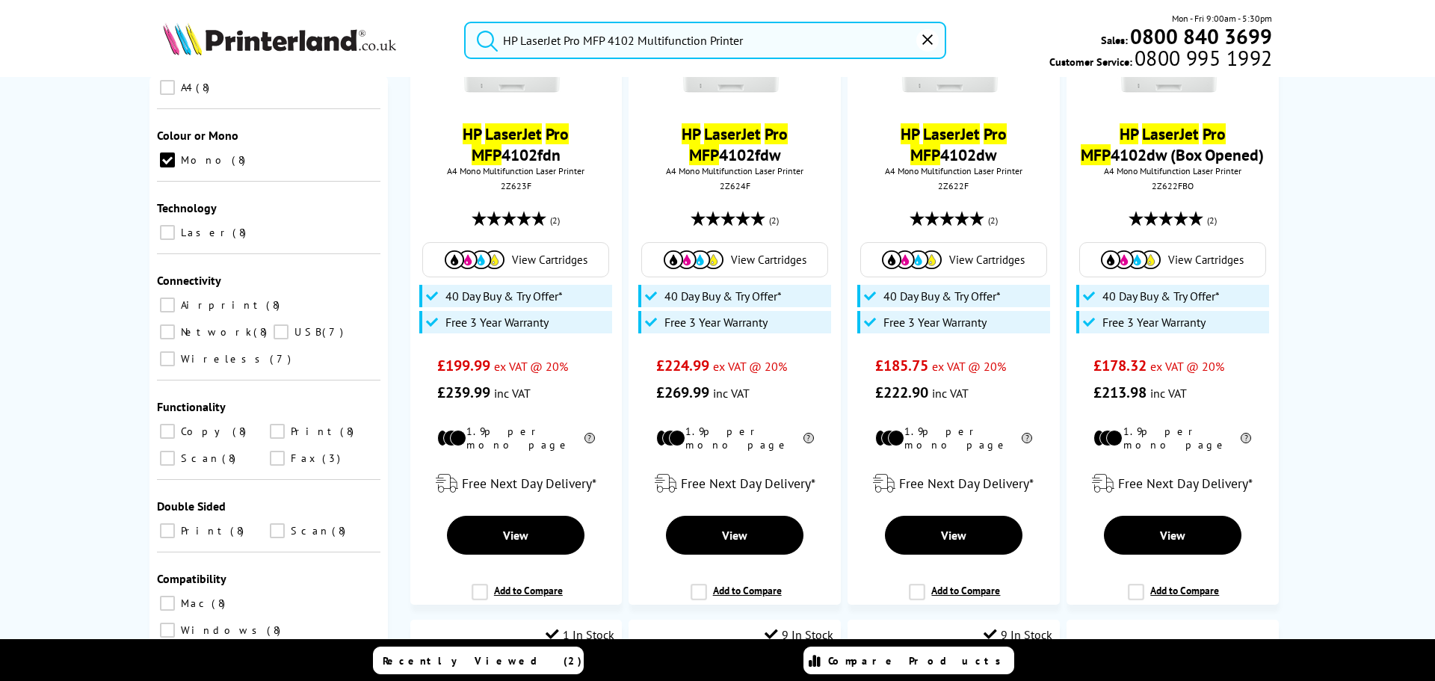
click at [160, 451] on input "Scan 8" at bounding box center [167, 458] width 15 height 15
checkbox input "true"
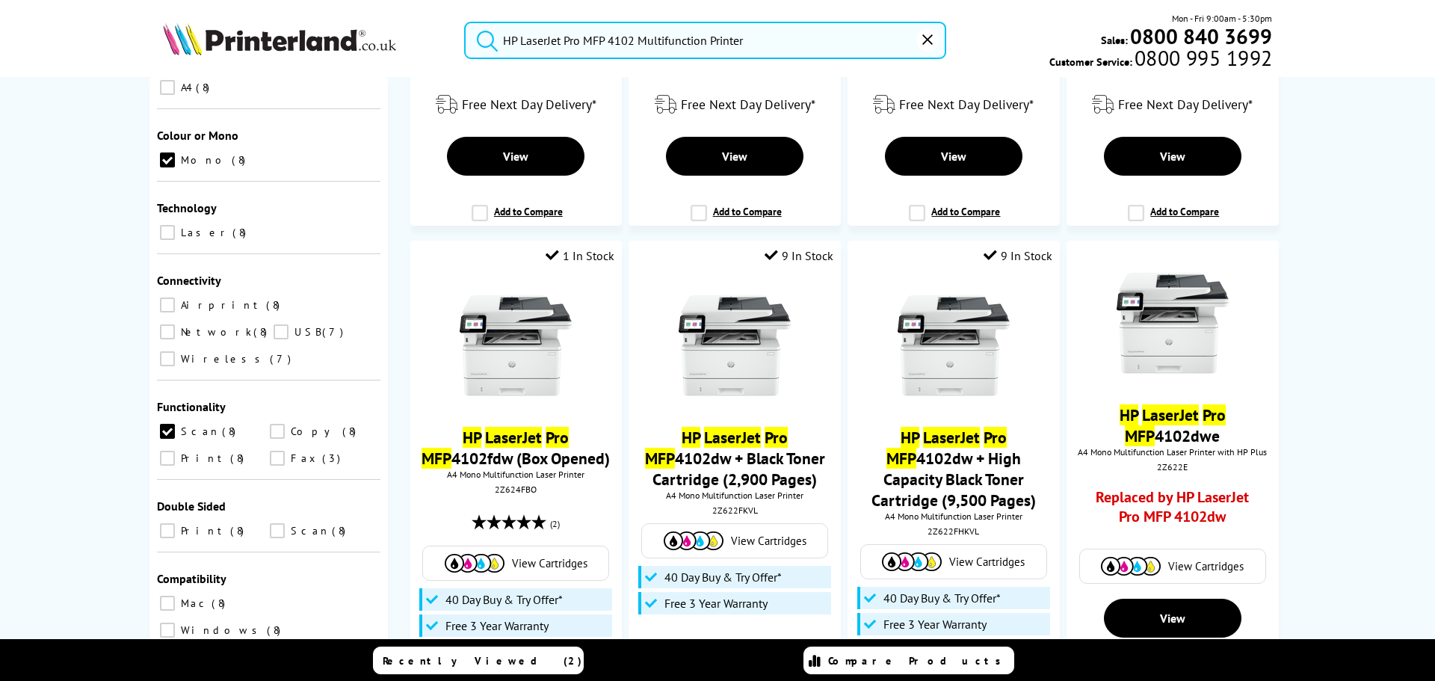
scroll to position [598, 0]
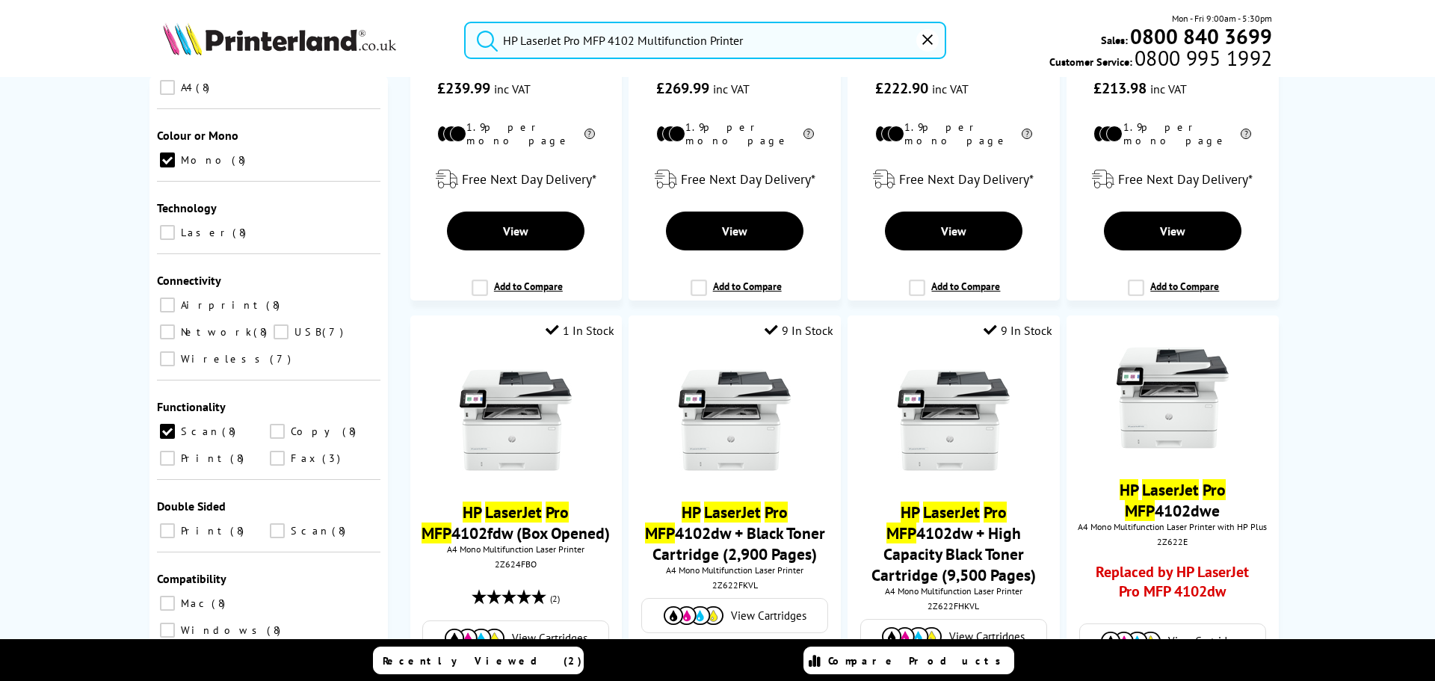
click at [337, 499] on div "Double Sided" at bounding box center [268, 506] width 223 height 15
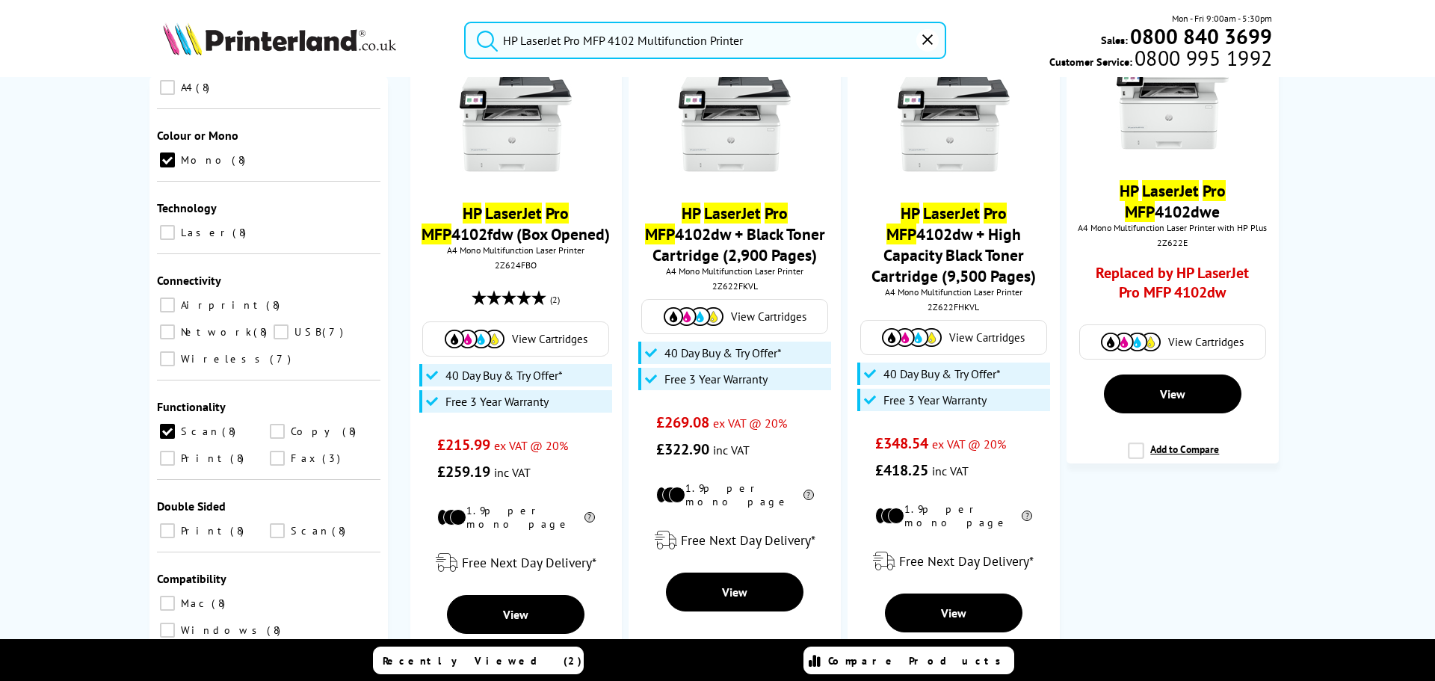
scroll to position [1041, 0]
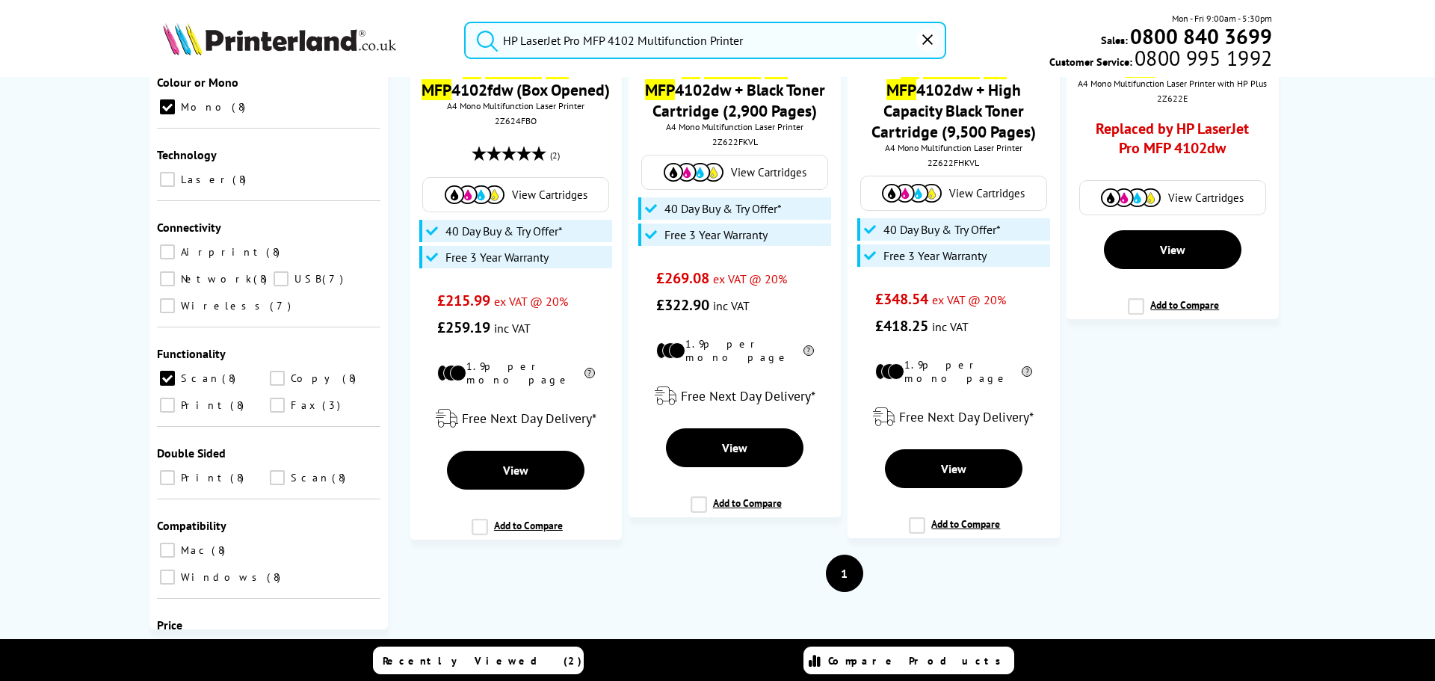
click at [268, 468] on label "Scan 8" at bounding box center [322, 477] width 110 height 19
click at [270, 470] on input "Scan 8" at bounding box center [277, 477] width 15 height 15
checkbox input "true"
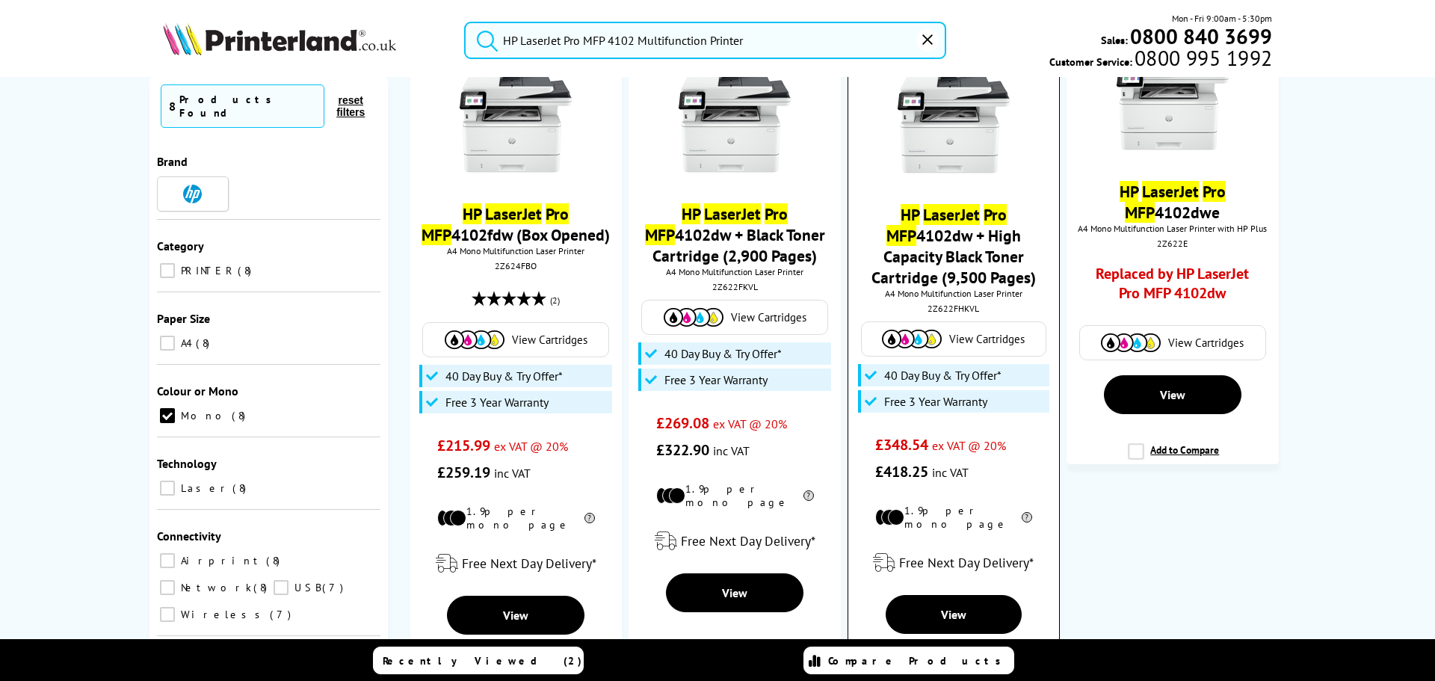
scroll to position [897, 0]
click at [952, 606] on link "View" at bounding box center [953, 613] width 137 height 39
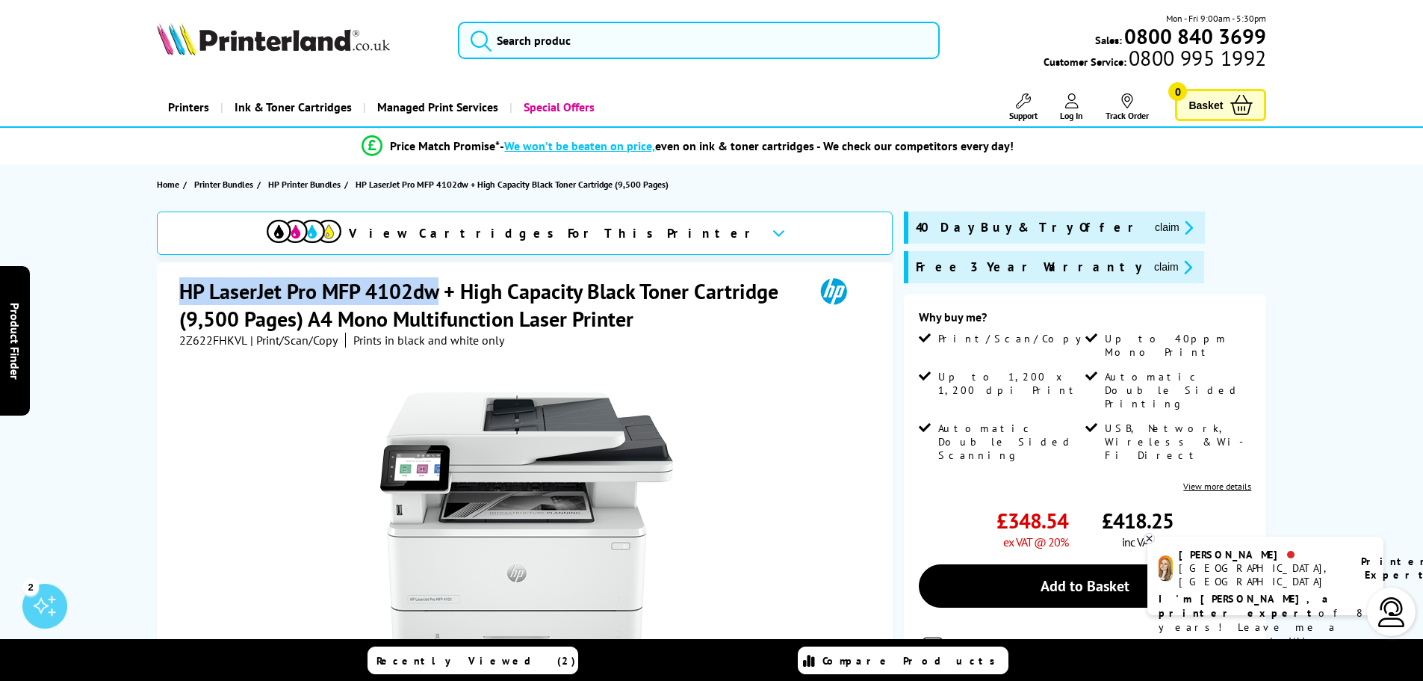
drag, startPoint x: 180, startPoint y: 291, endPoint x: 439, endPoint y: 298, distance: 259.4
click at [439, 298] on h1 "HP LaserJet Pro MFP 4102dw + High Capacity Black Toner Cartridge (9,500 Pages) …" at bounding box center [489, 304] width 620 height 55
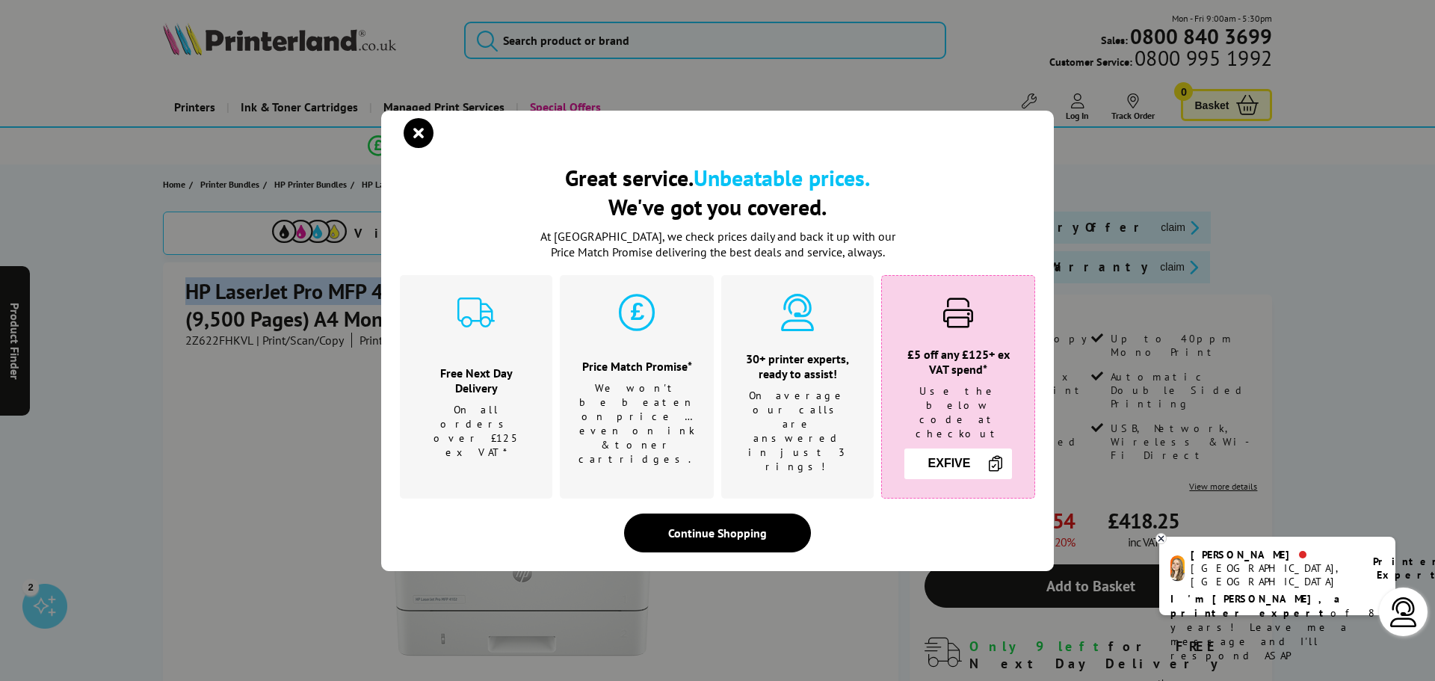
copy h1 "HP LaserJet Pro MFP 4102dw"
click at [96, 263] on div "Great service. Unbeatable prices. We've got you covered. Great service. Unbeata…" at bounding box center [717, 340] width 1435 height 681
click at [417, 141] on icon "close modal" at bounding box center [418, 133] width 30 height 30
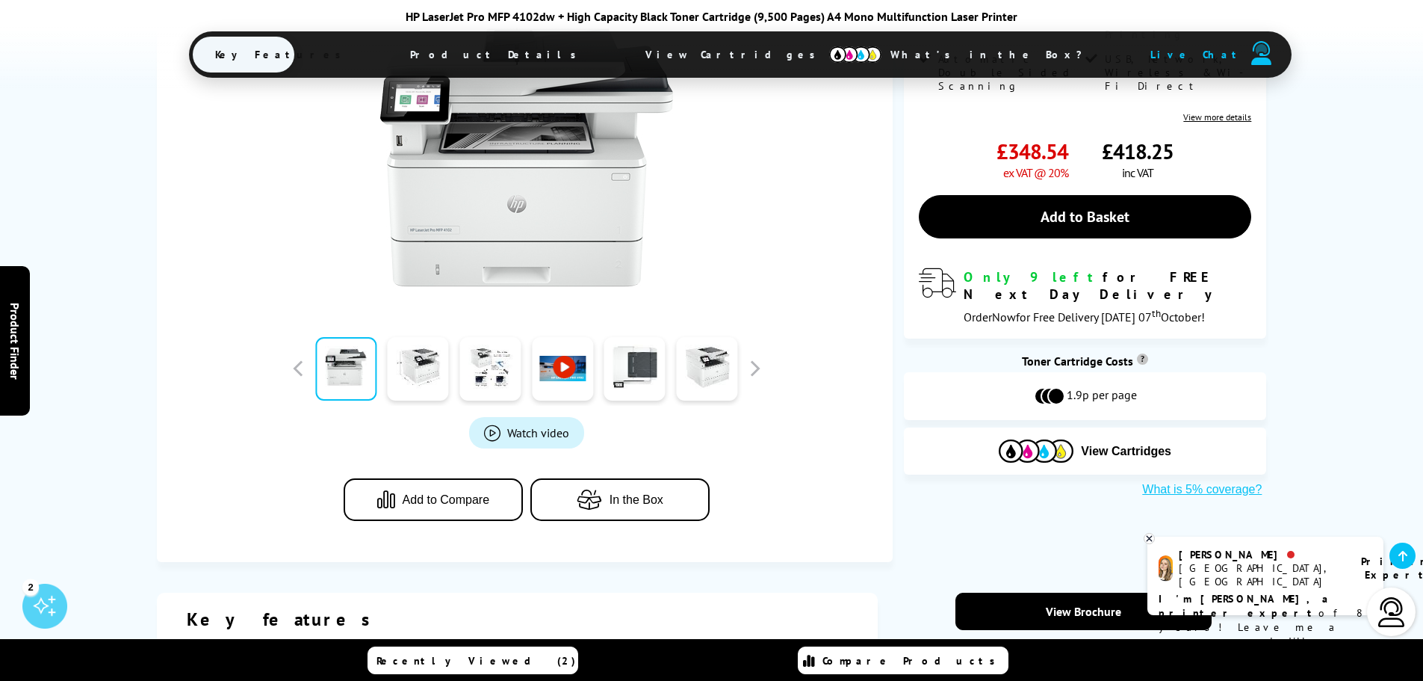
scroll to position [374, 0]
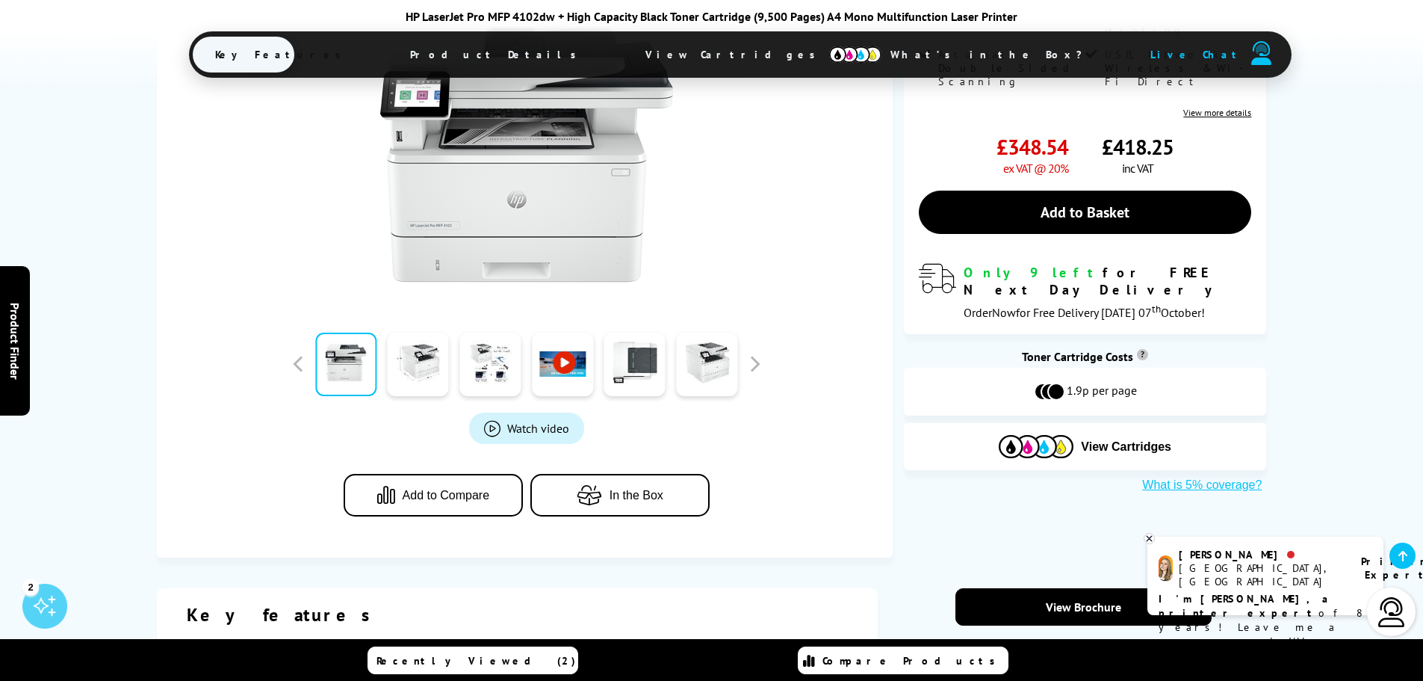
click at [569, 368] on link at bounding box center [562, 364] width 61 height 64
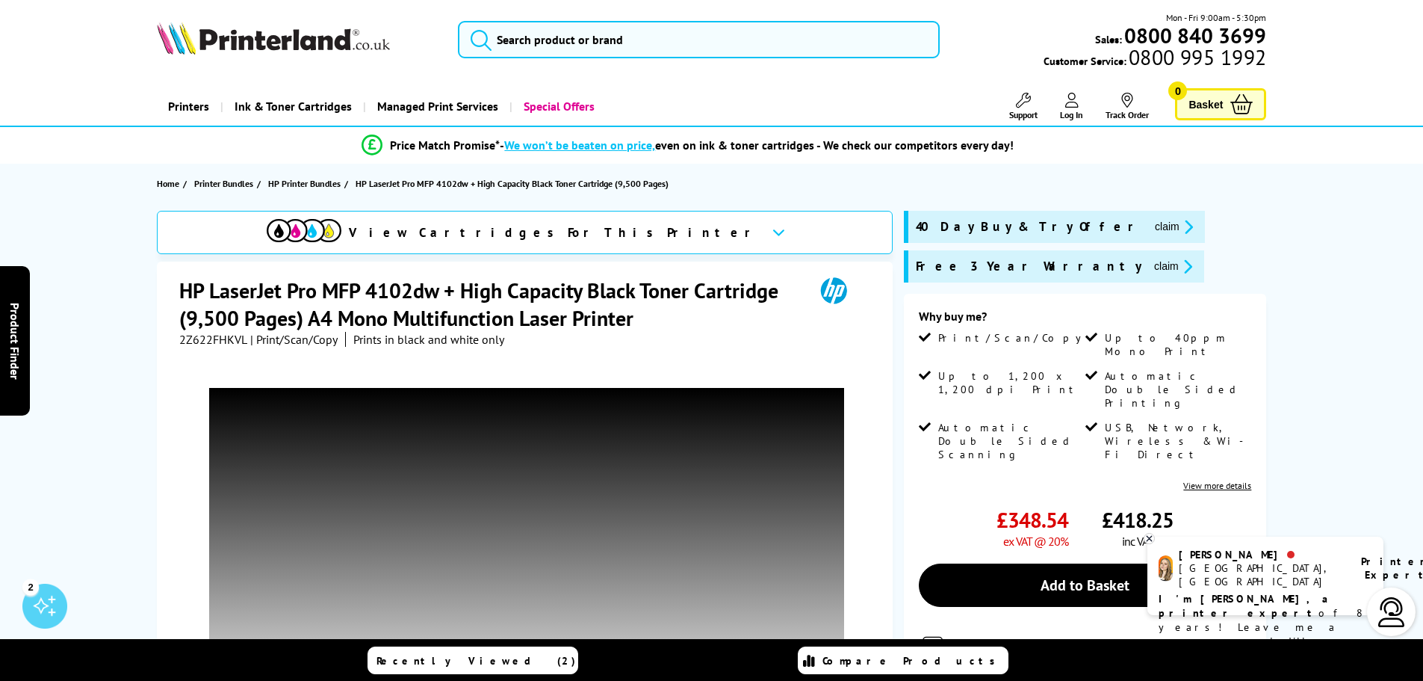
scroll to position [0, 0]
